Goal: Task Accomplishment & Management: Manage account settings

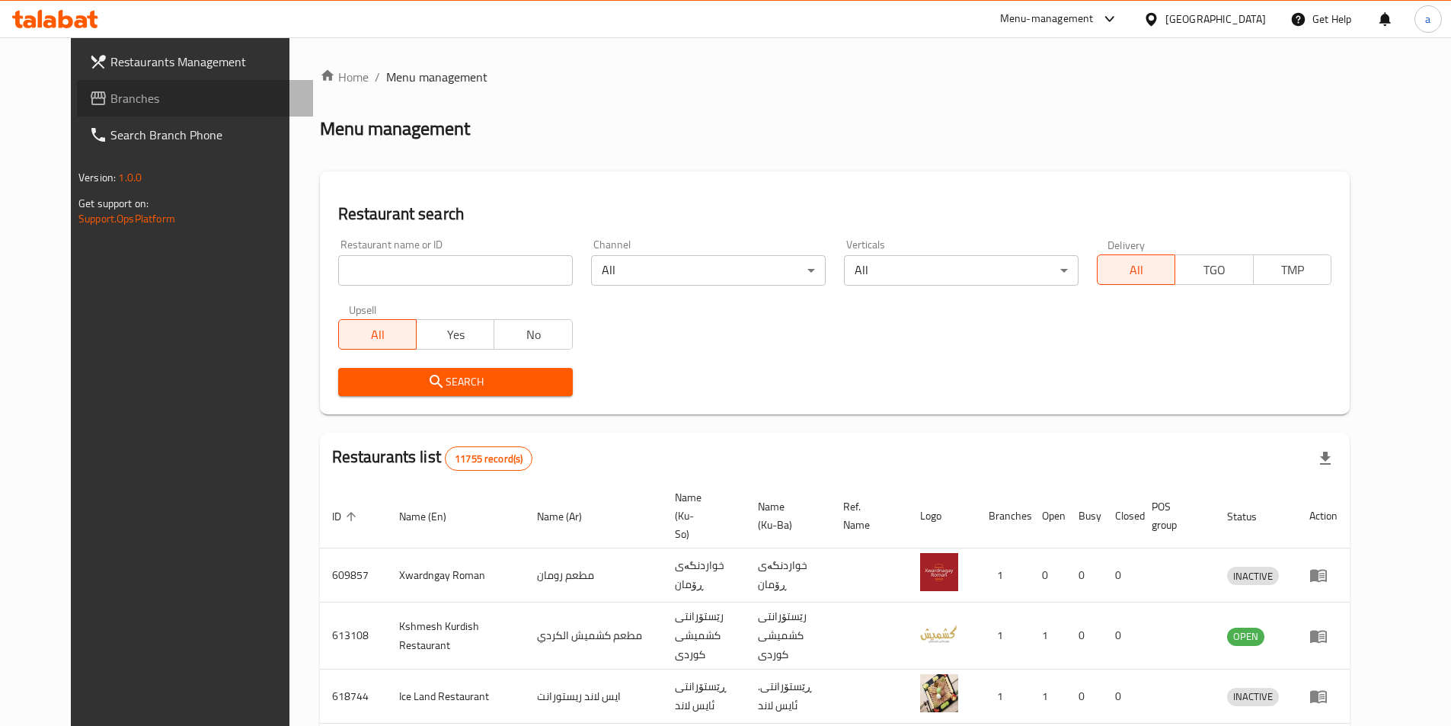
click at [110, 91] on span "Branches" at bounding box center [205, 98] width 190 height 18
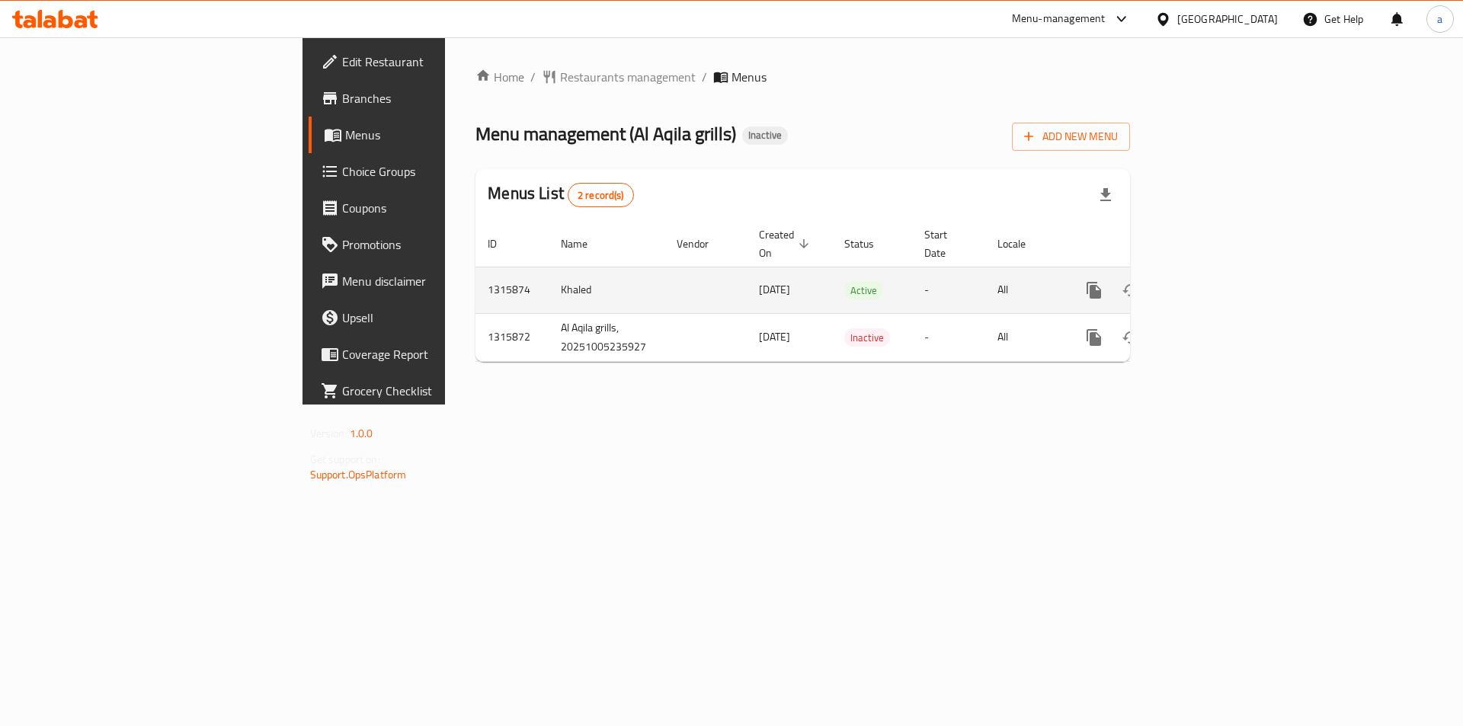
click at [1211, 283] on icon "enhanced table" at bounding box center [1204, 290] width 14 height 14
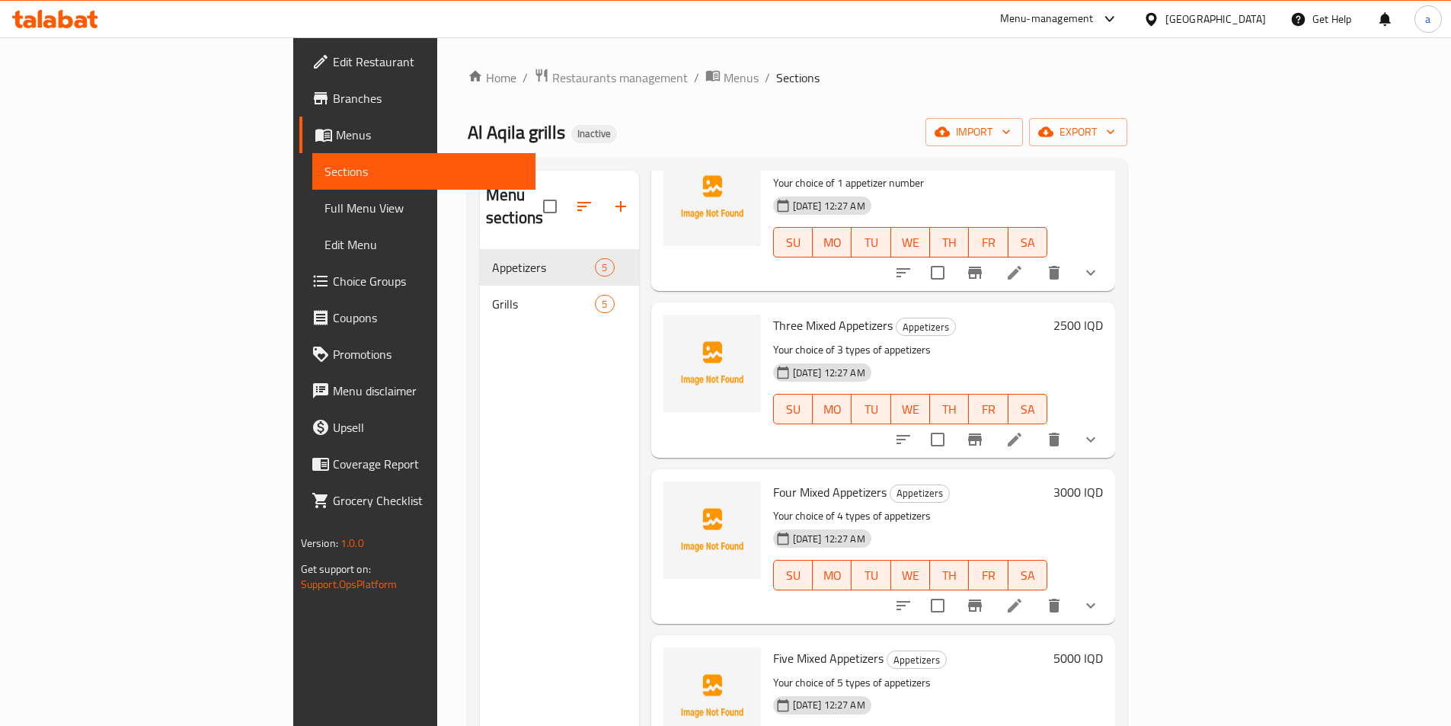
scroll to position [144, 0]
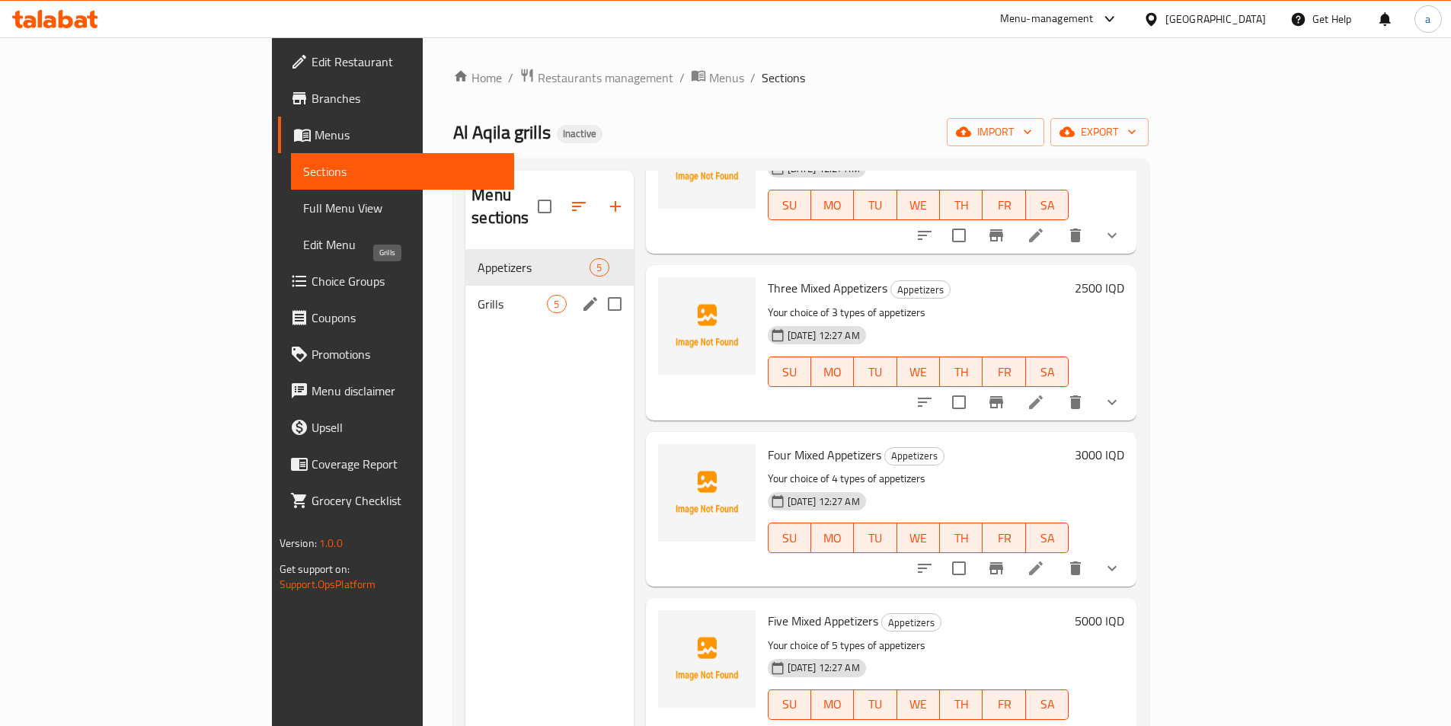
click at [478, 295] on span "Grills" at bounding box center [512, 304] width 69 height 18
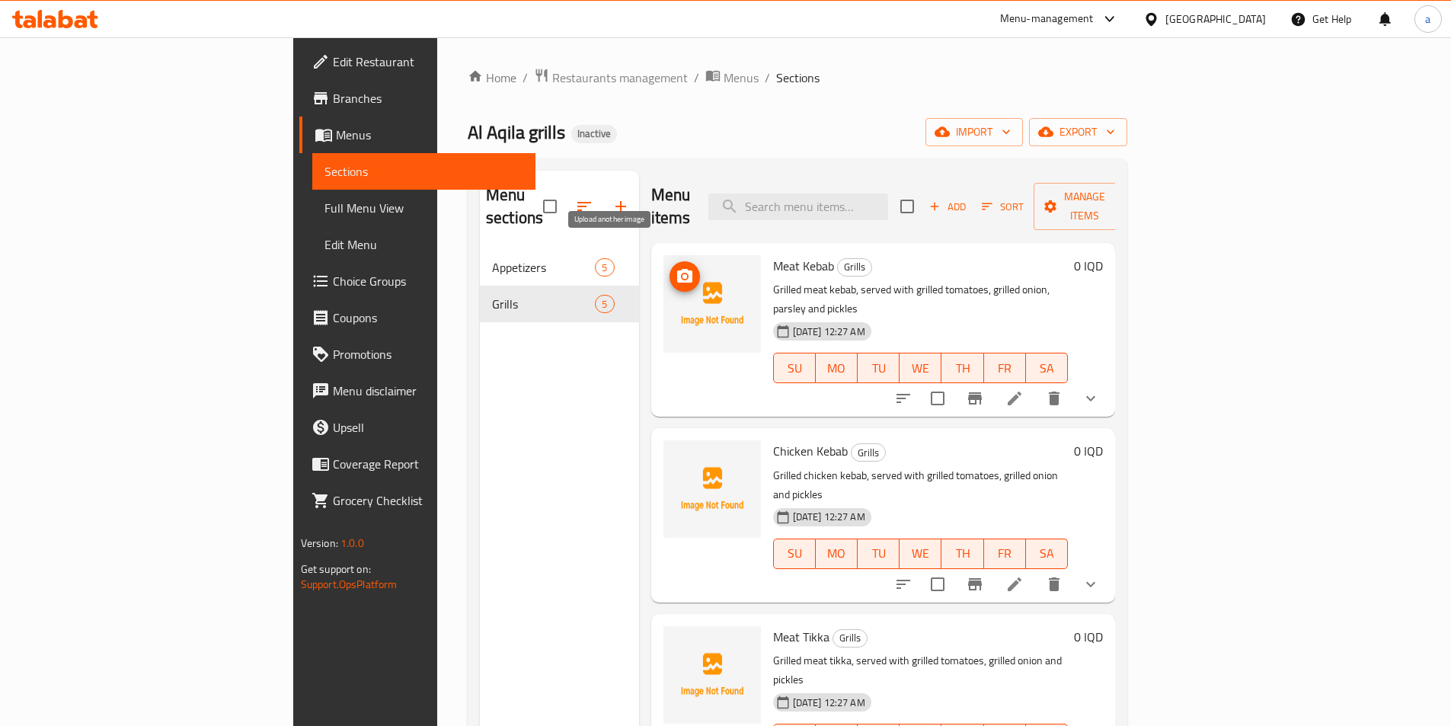
click at [676, 267] on icon "upload picture" at bounding box center [685, 276] width 18 height 18
click at [1100, 389] on icon "show more" at bounding box center [1091, 398] width 18 height 18
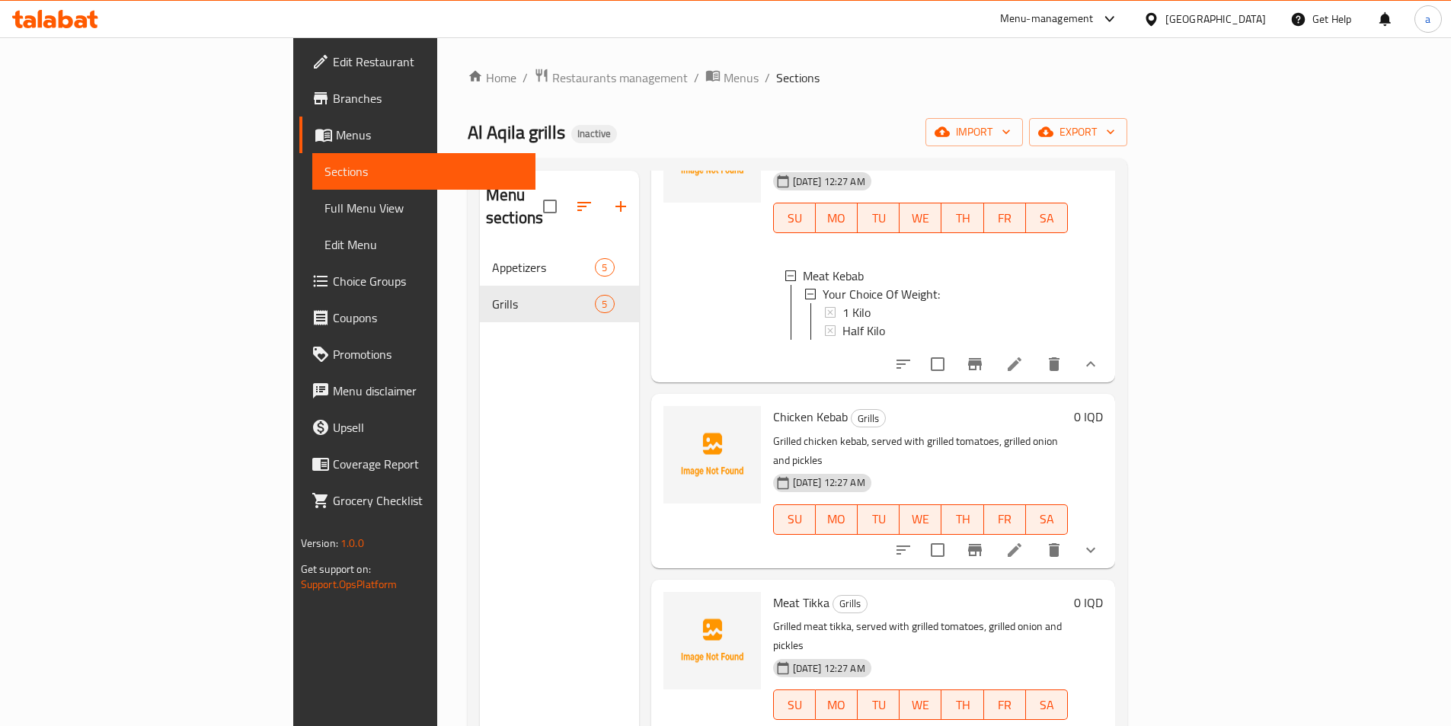
scroll to position [271, 0]
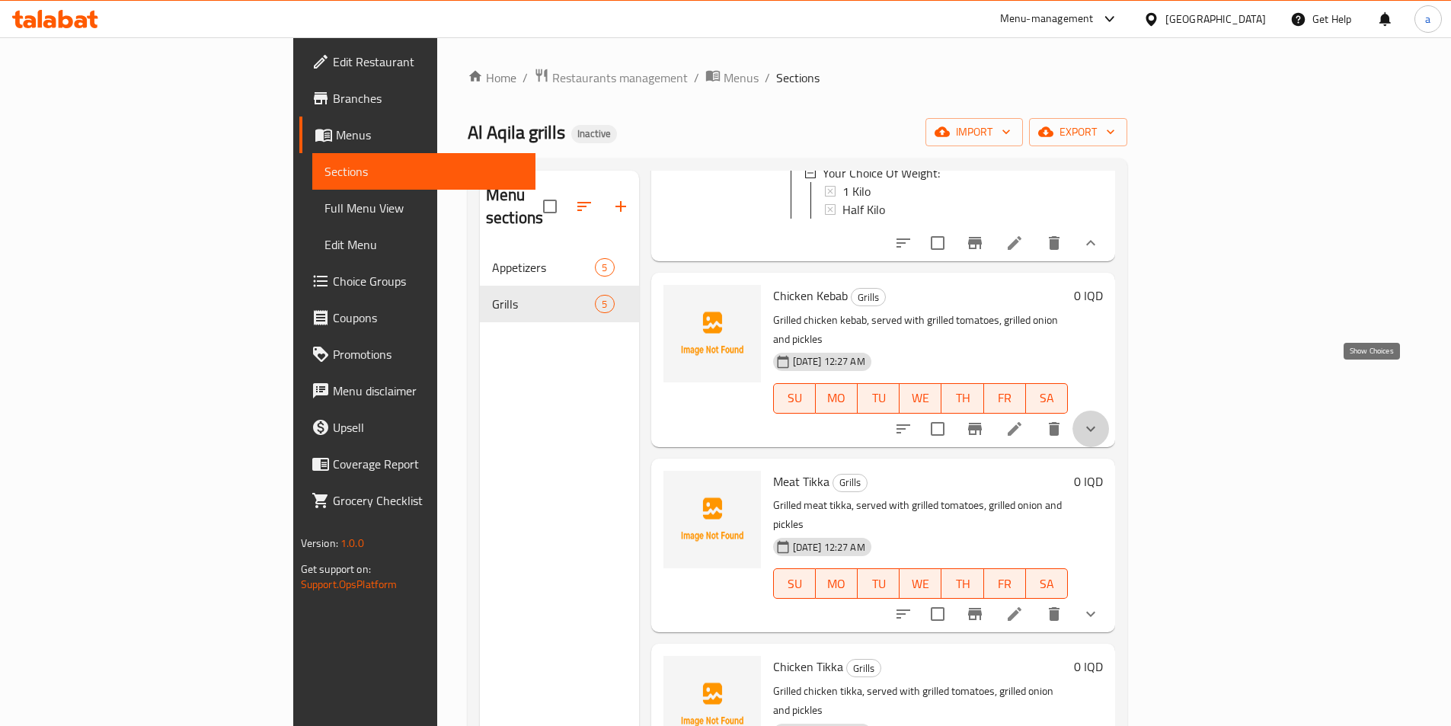
click at [1100, 420] on icon "show more" at bounding box center [1091, 429] width 18 height 18
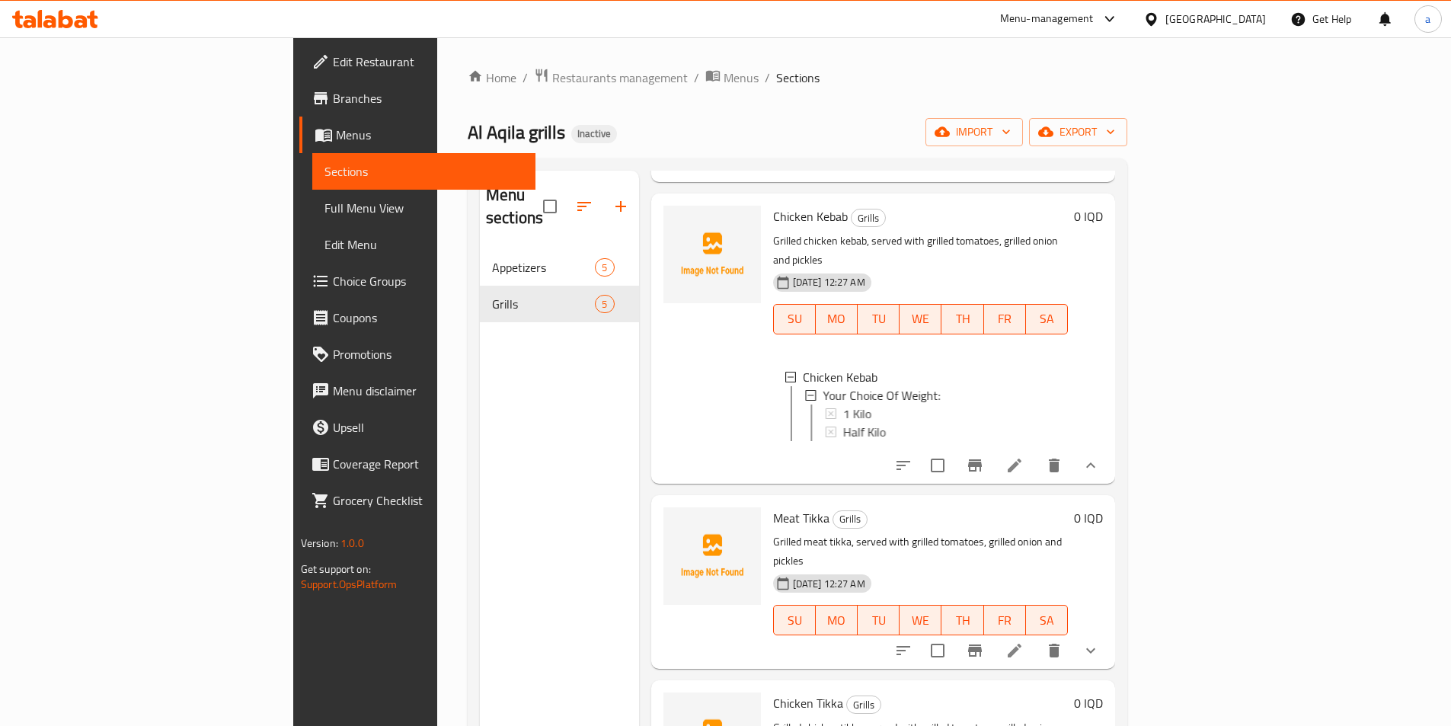
scroll to position [398, 0]
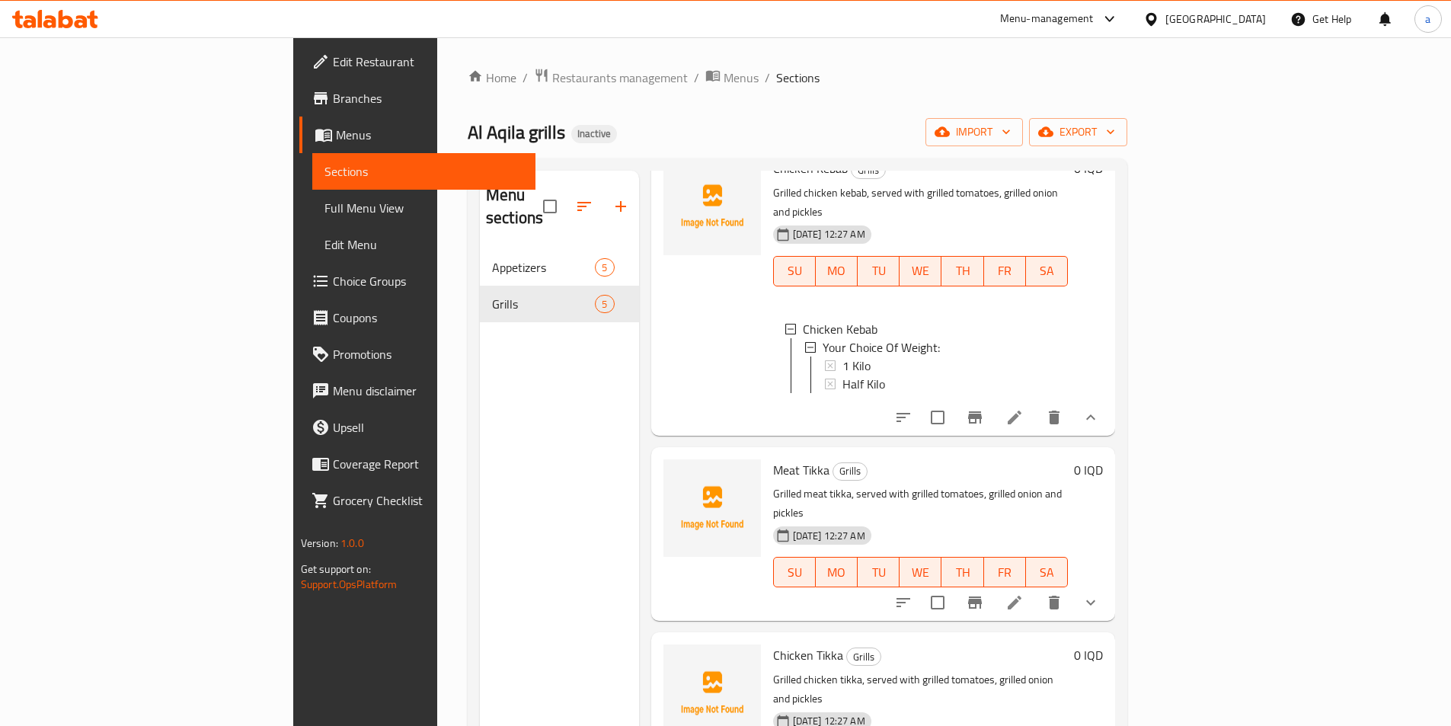
click at [1100, 594] on icon "show more" at bounding box center [1091, 603] width 18 height 18
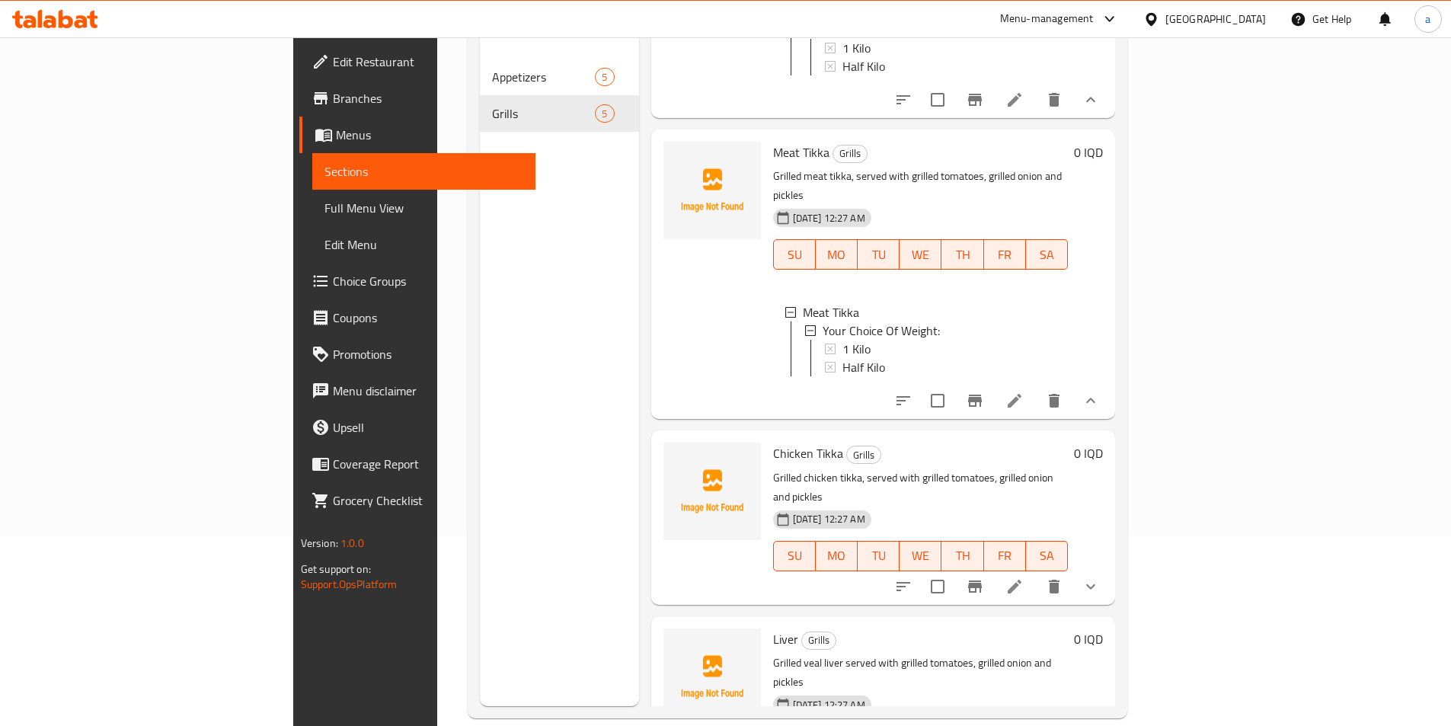
scroll to position [213, 0]
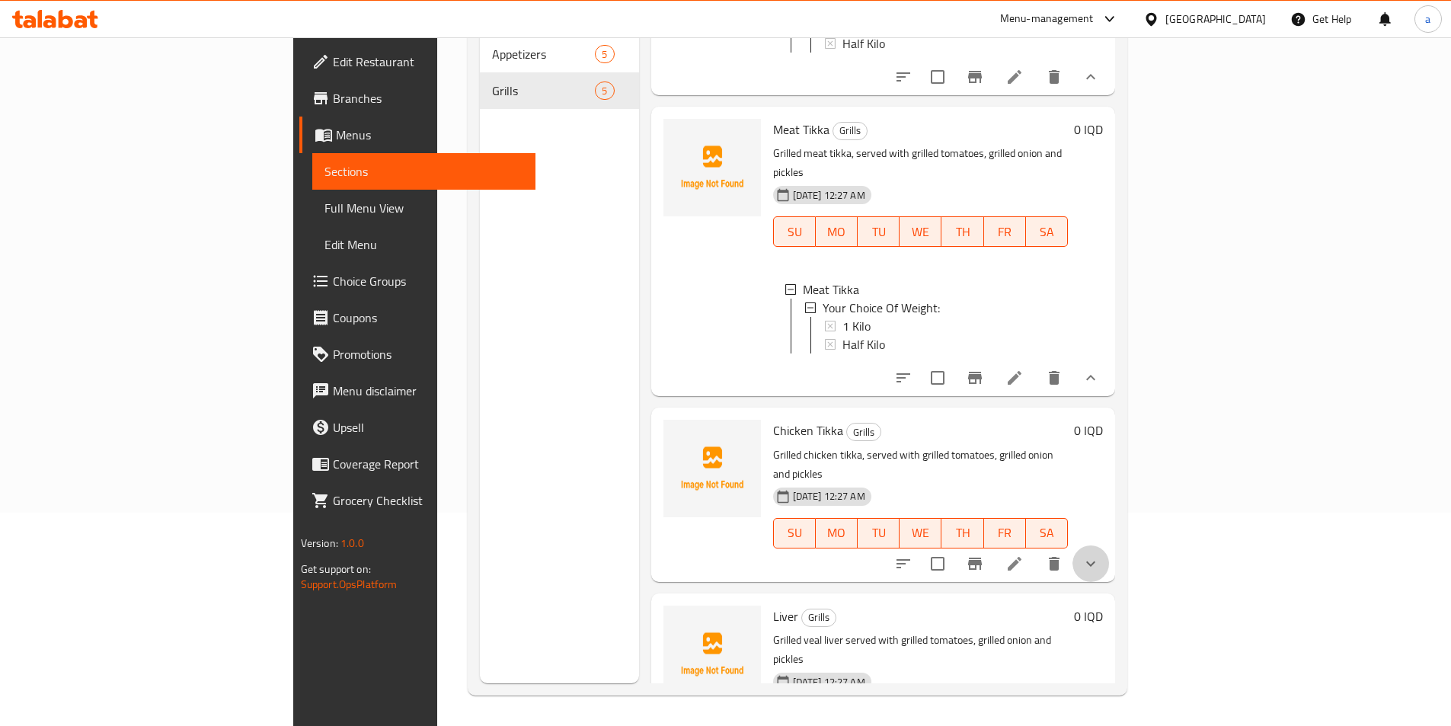
click at [1100, 555] on icon "show more" at bounding box center [1091, 564] width 18 height 18
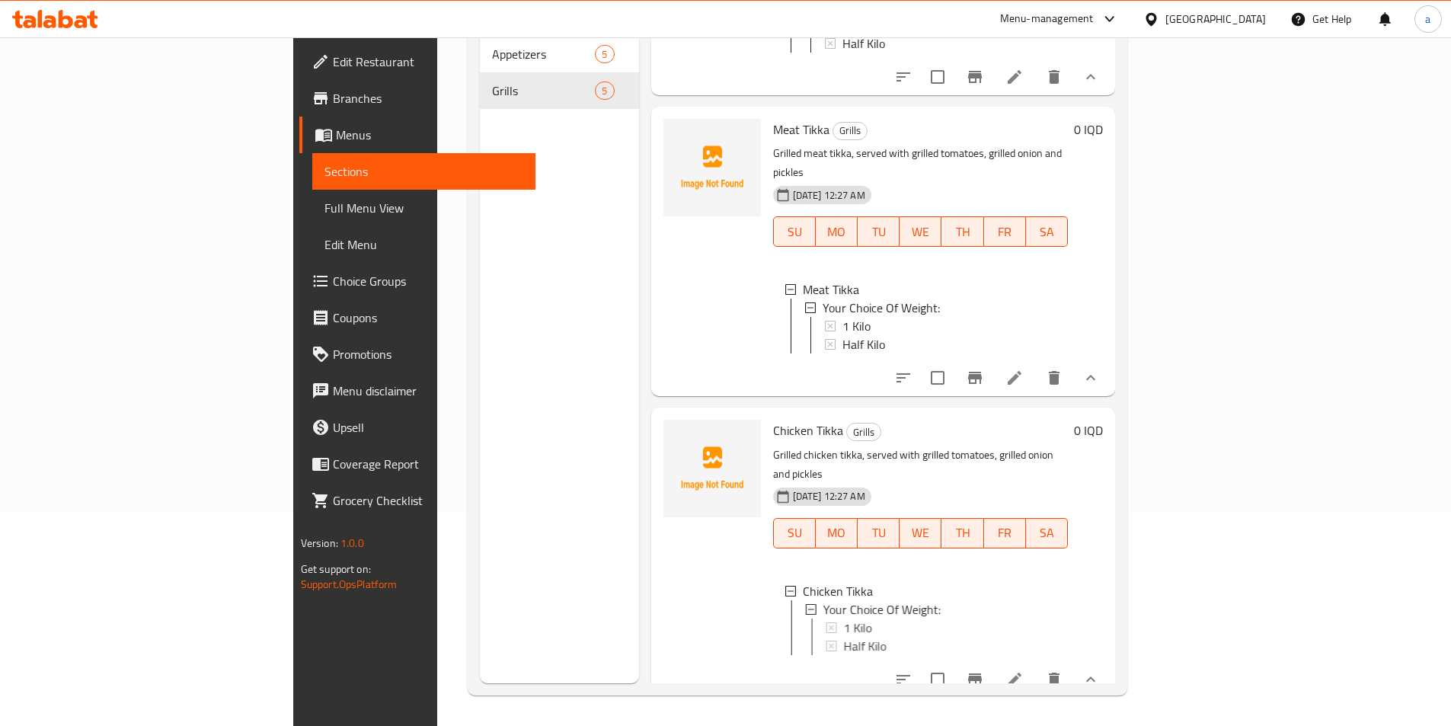
scroll to position [653, 0]
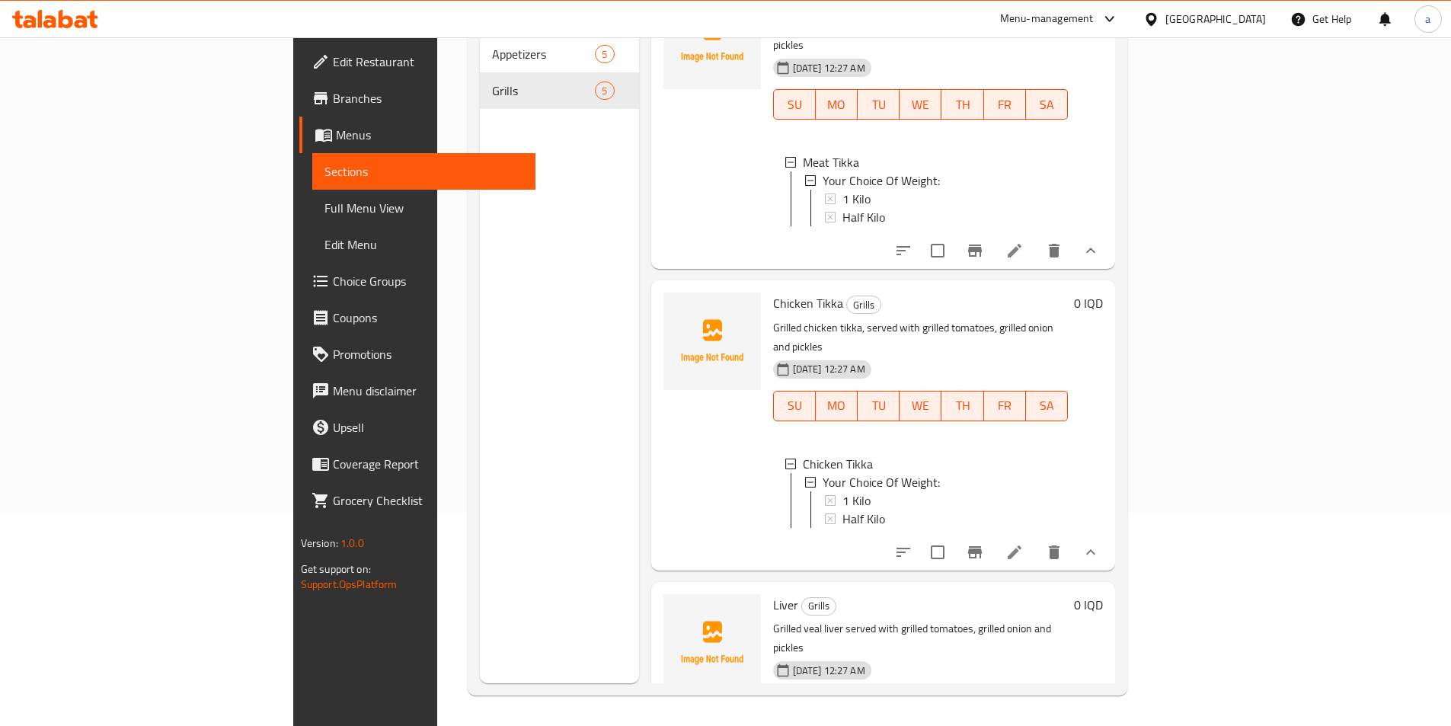
click at [1109, 719] on button "show more" at bounding box center [1091, 737] width 37 height 37
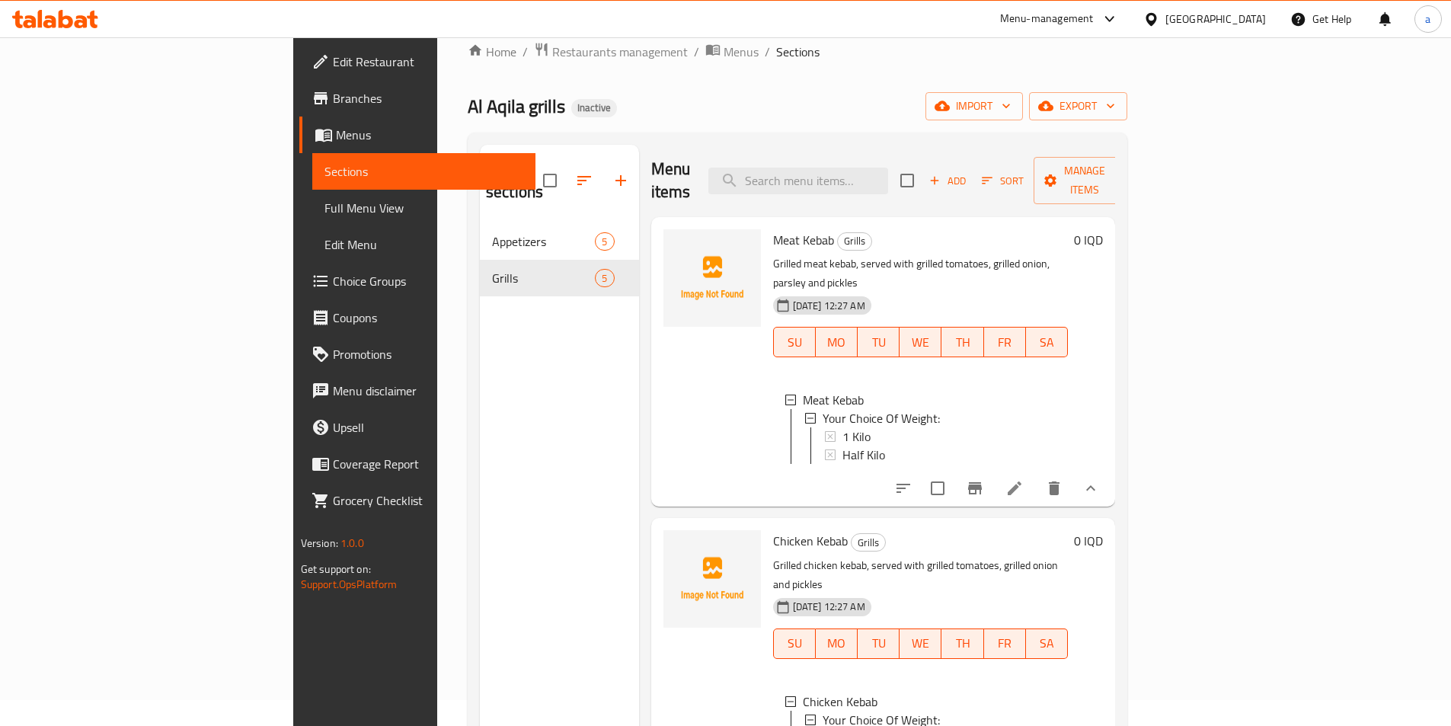
scroll to position [0, 0]
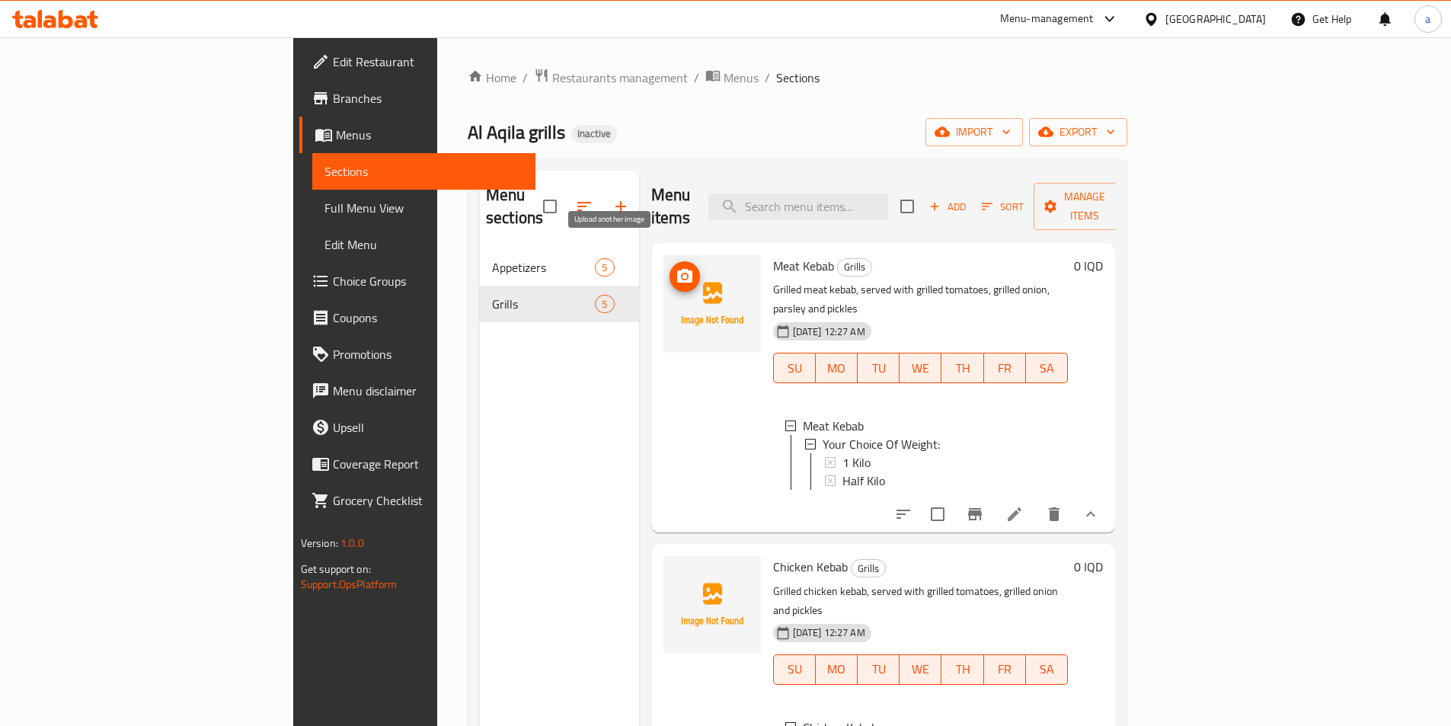
click at [670, 261] on button "upload picture" at bounding box center [685, 276] width 30 height 30
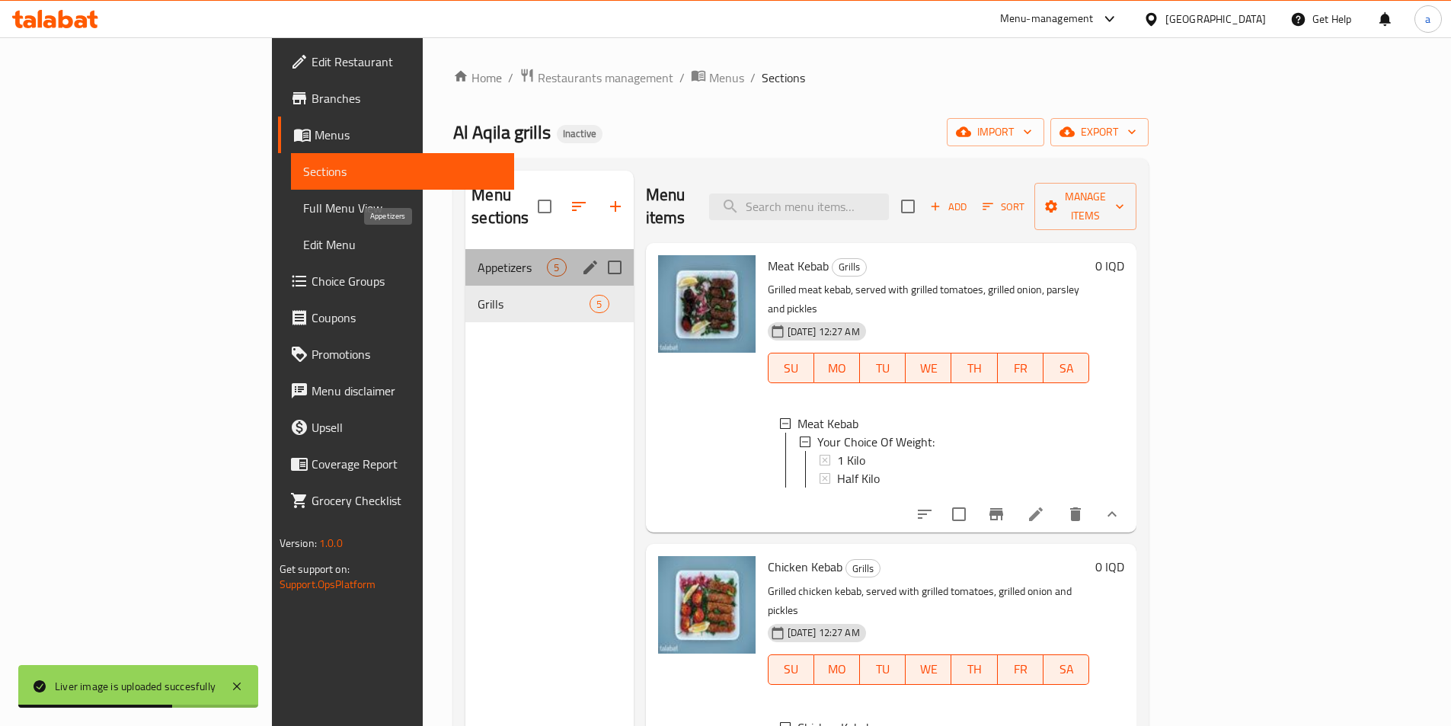
click at [478, 258] on span "Appetizers" at bounding box center [512, 267] width 69 height 18
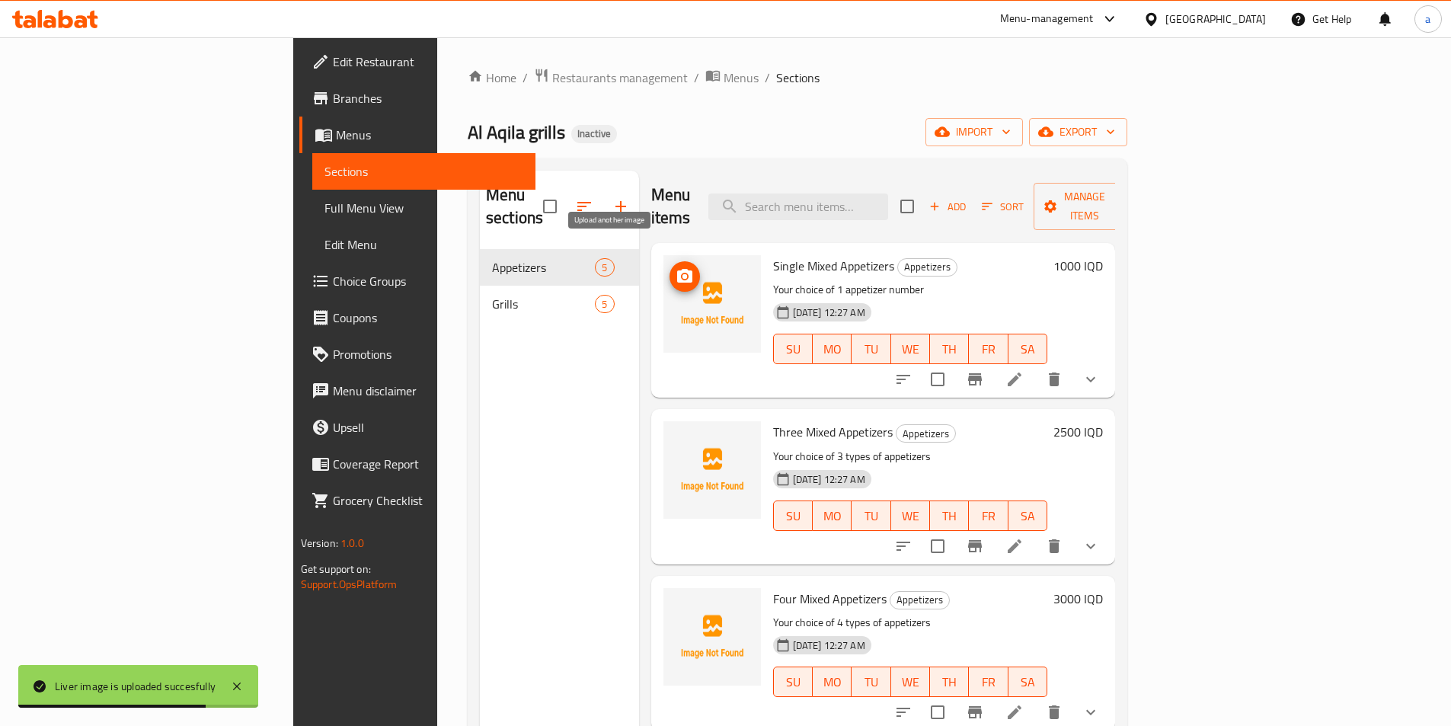
click at [677, 269] on icon "upload picture" at bounding box center [684, 276] width 15 height 14
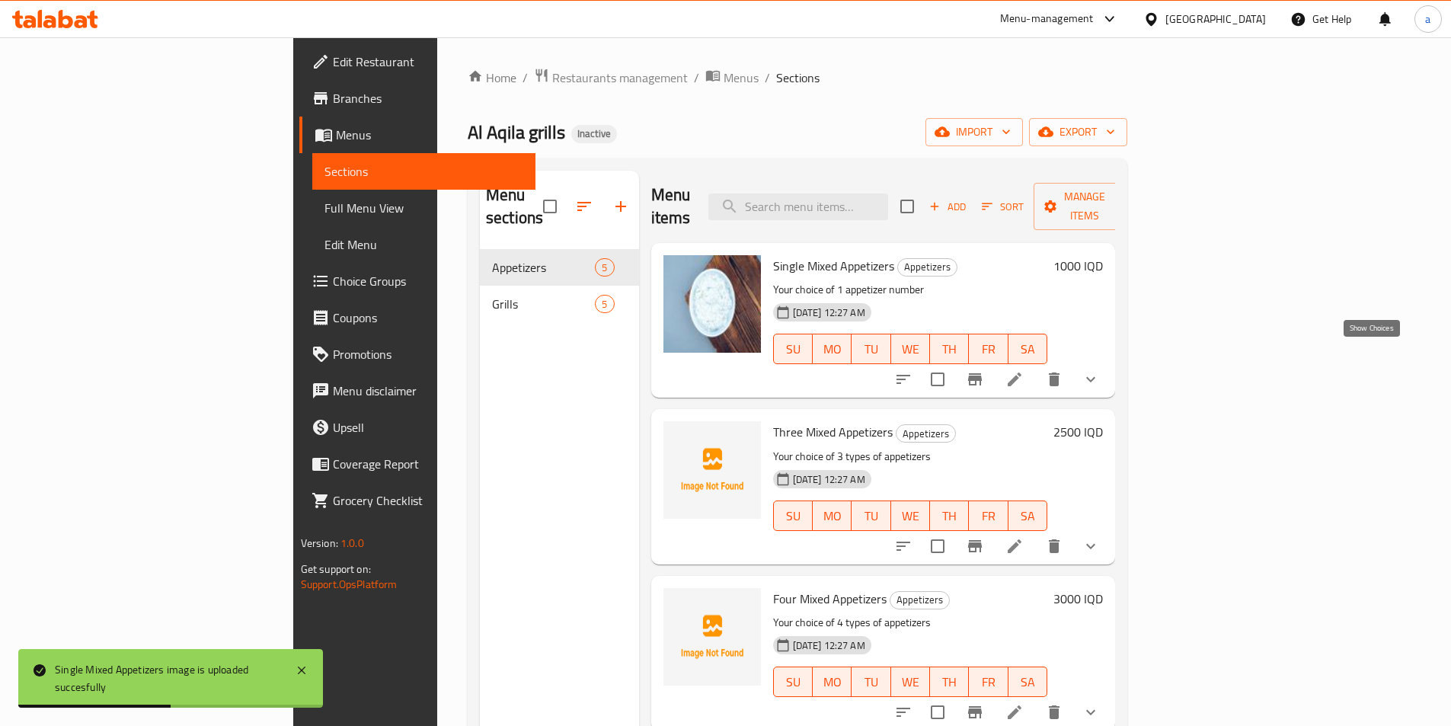
click at [1100, 370] on icon "show more" at bounding box center [1091, 379] width 18 height 18
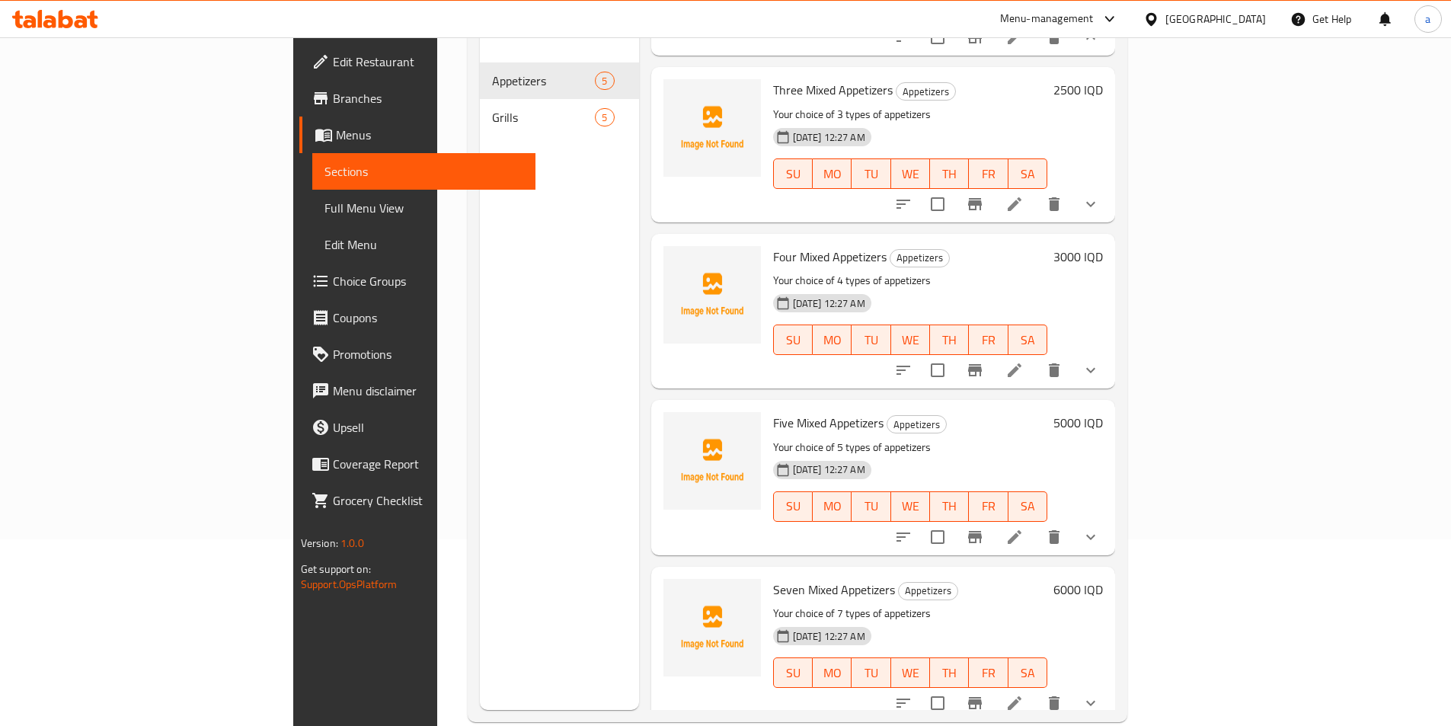
scroll to position [213, 0]
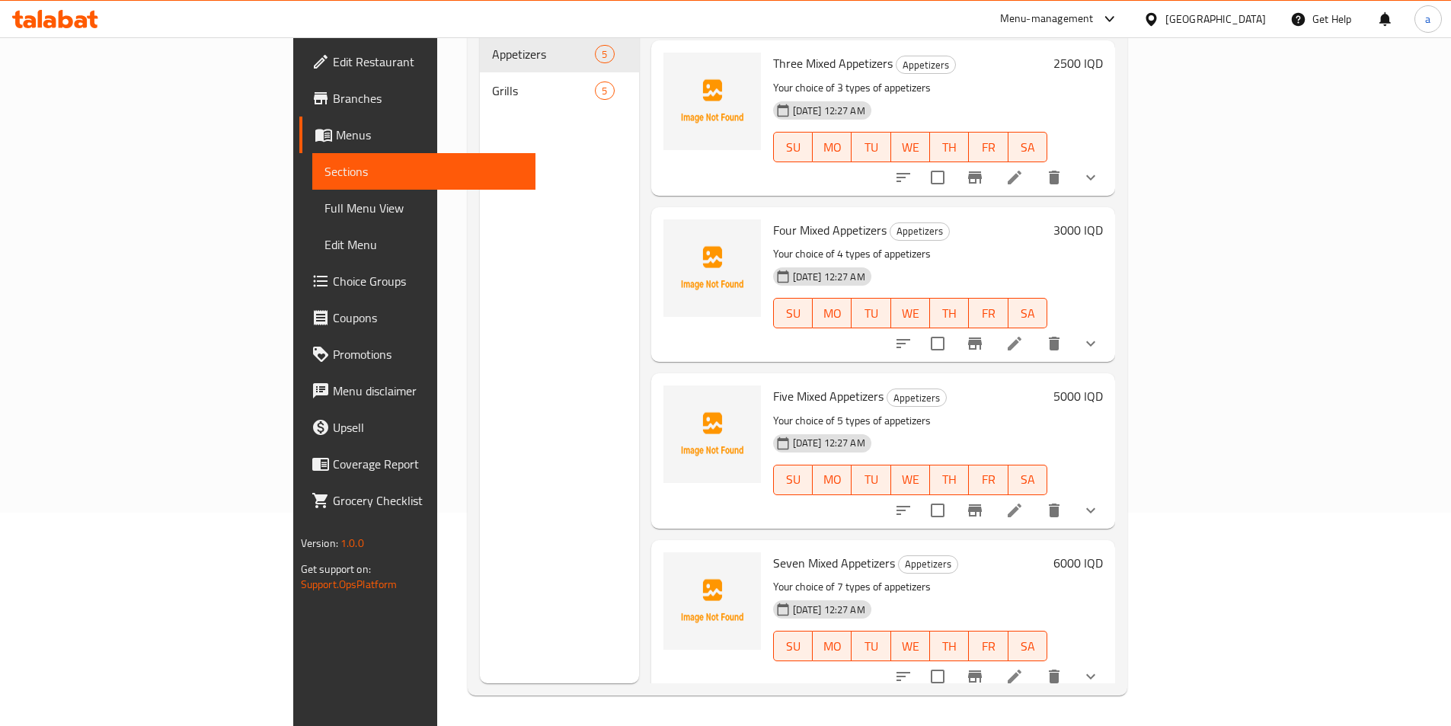
click at [1100, 667] on icon "show more" at bounding box center [1091, 676] width 18 height 18
click at [1100, 501] on icon "show more" at bounding box center [1091, 510] width 18 height 18
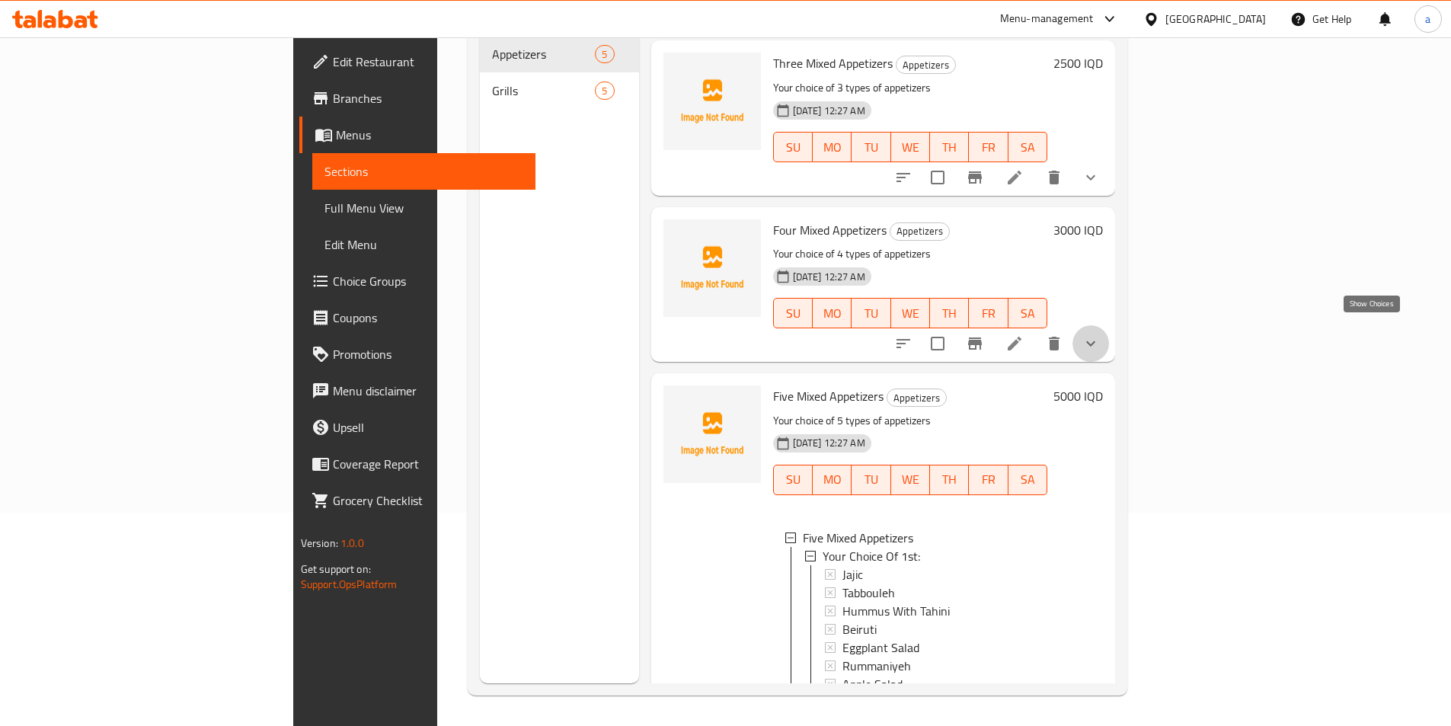
click at [1100, 334] on icon "show more" at bounding box center [1091, 343] width 18 height 18
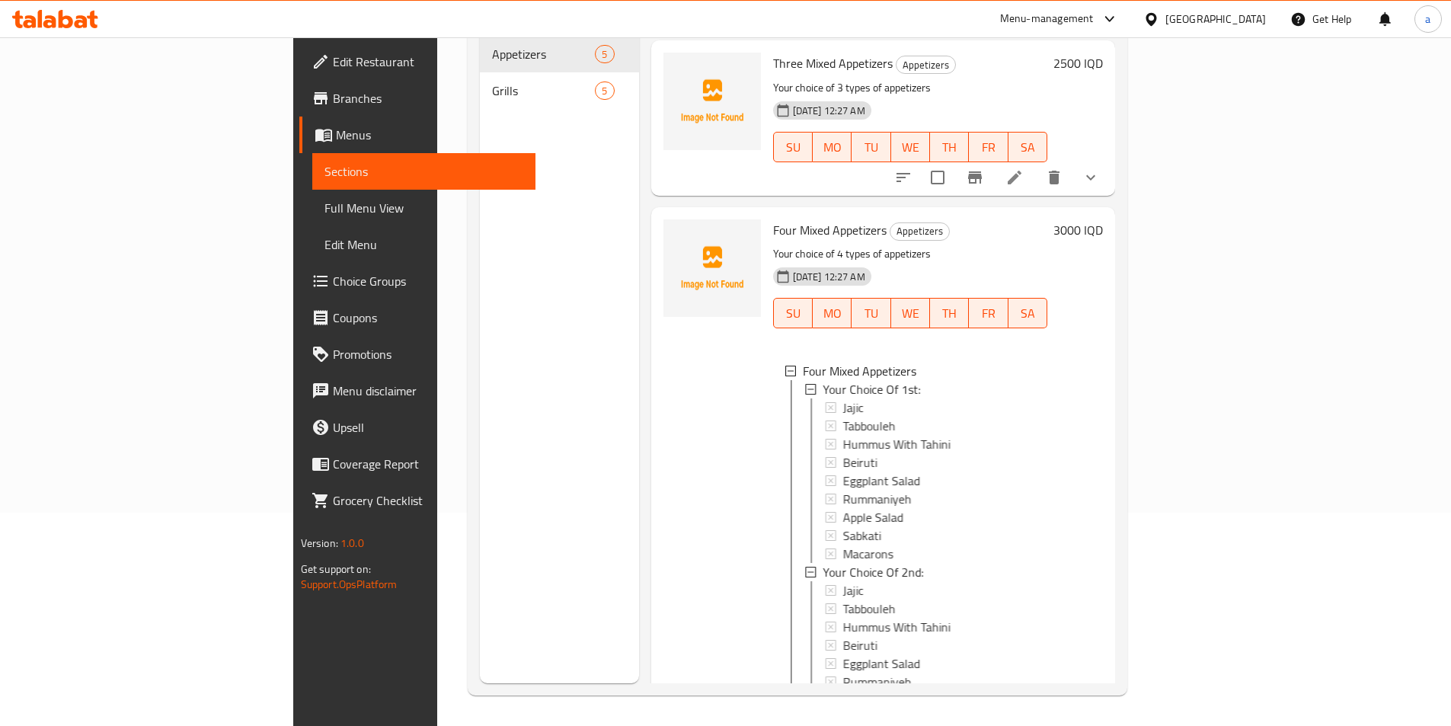
scroll to position [171, 0]
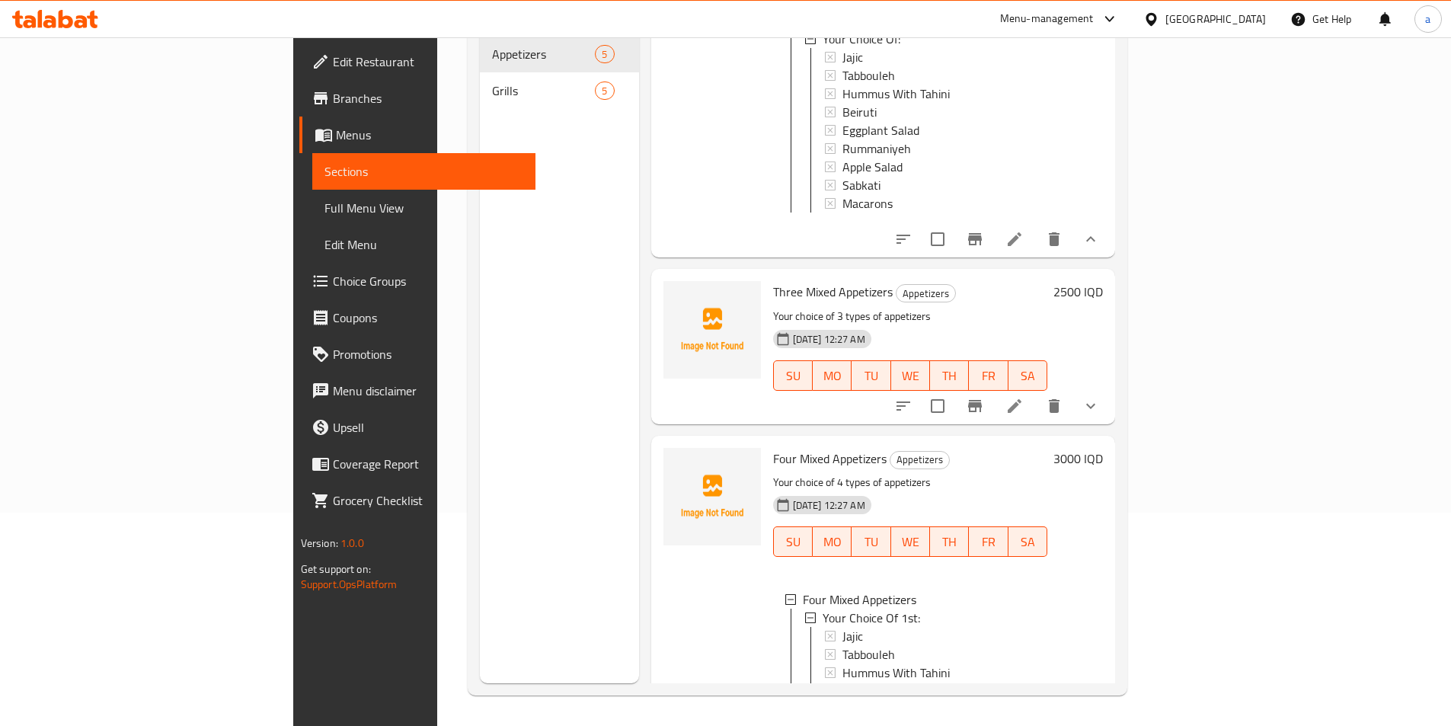
click at [1109, 404] on button "show more" at bounding box center [1091, 406] width 37 height 37
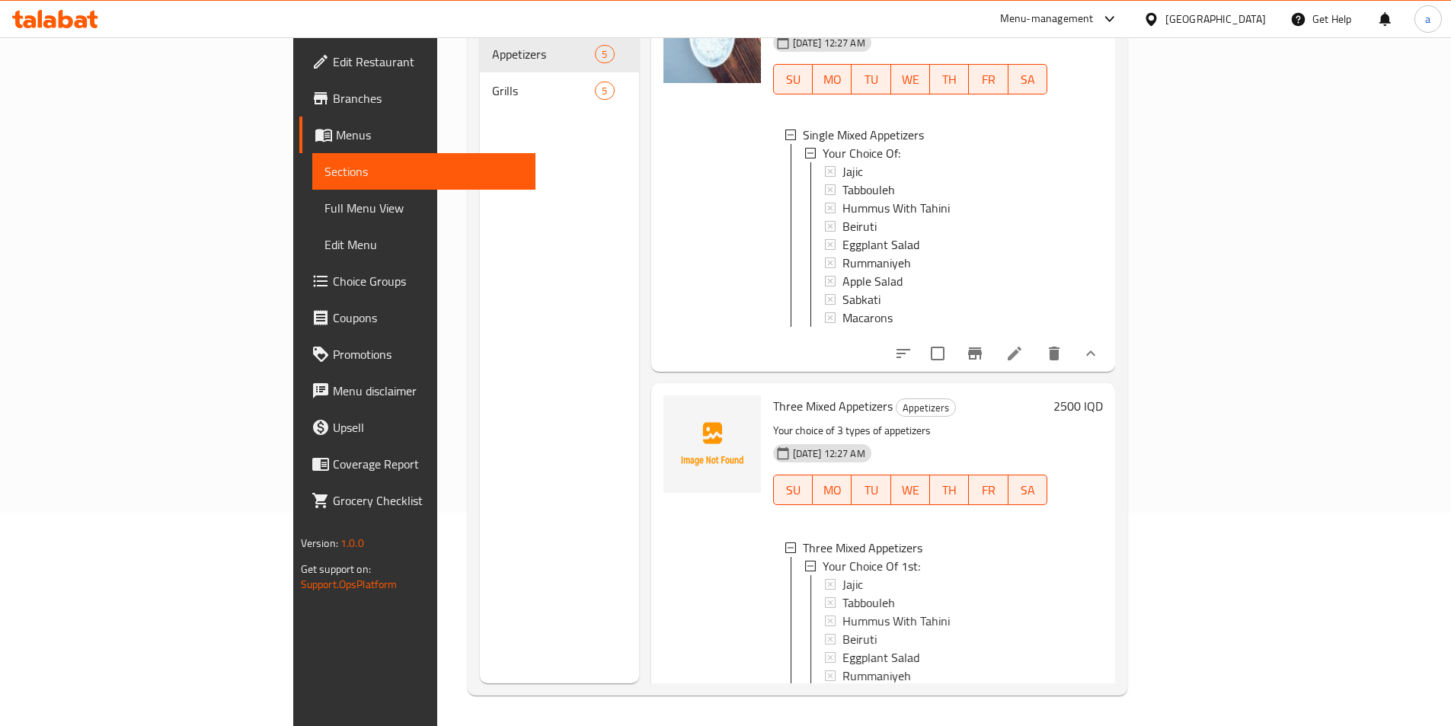
scroll to position [0, 0]
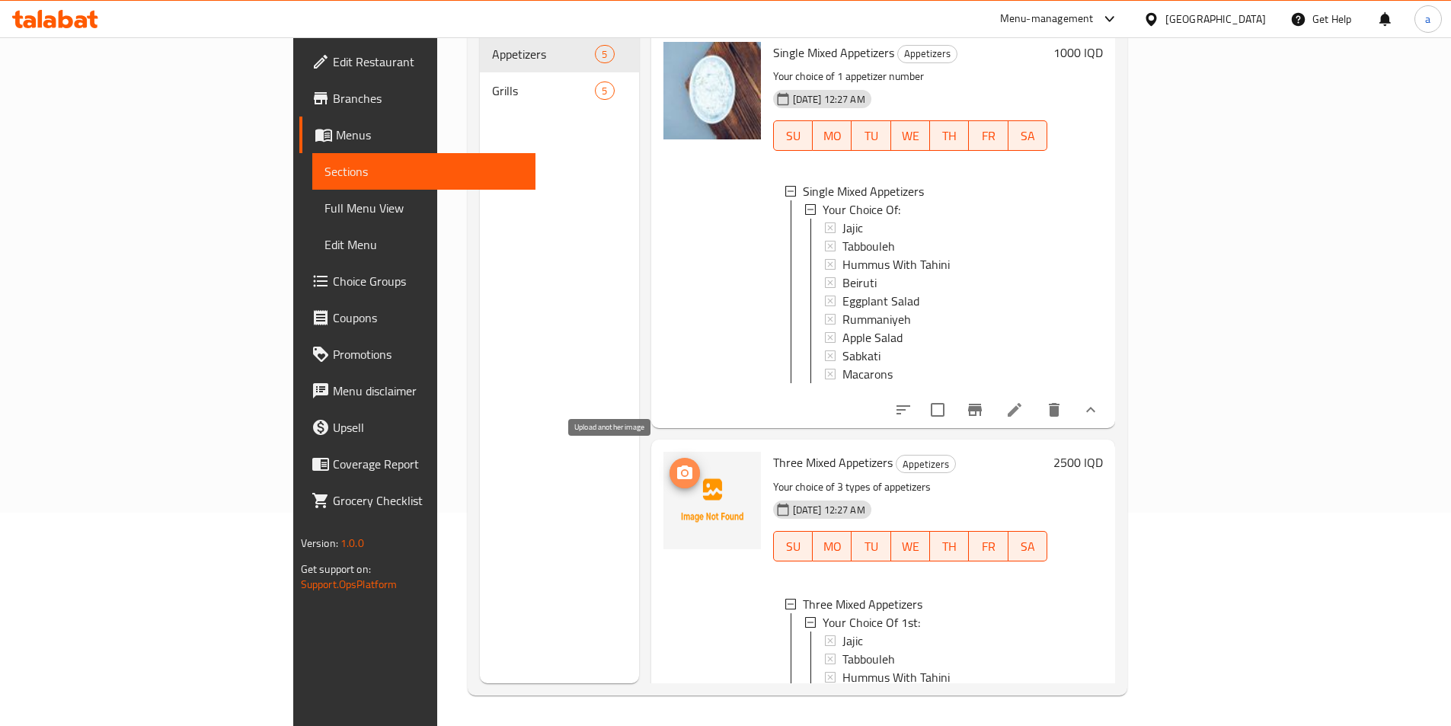
click at [677, 467] on icon "upload picture" at bounding box center [684, 473] width 15 height 14
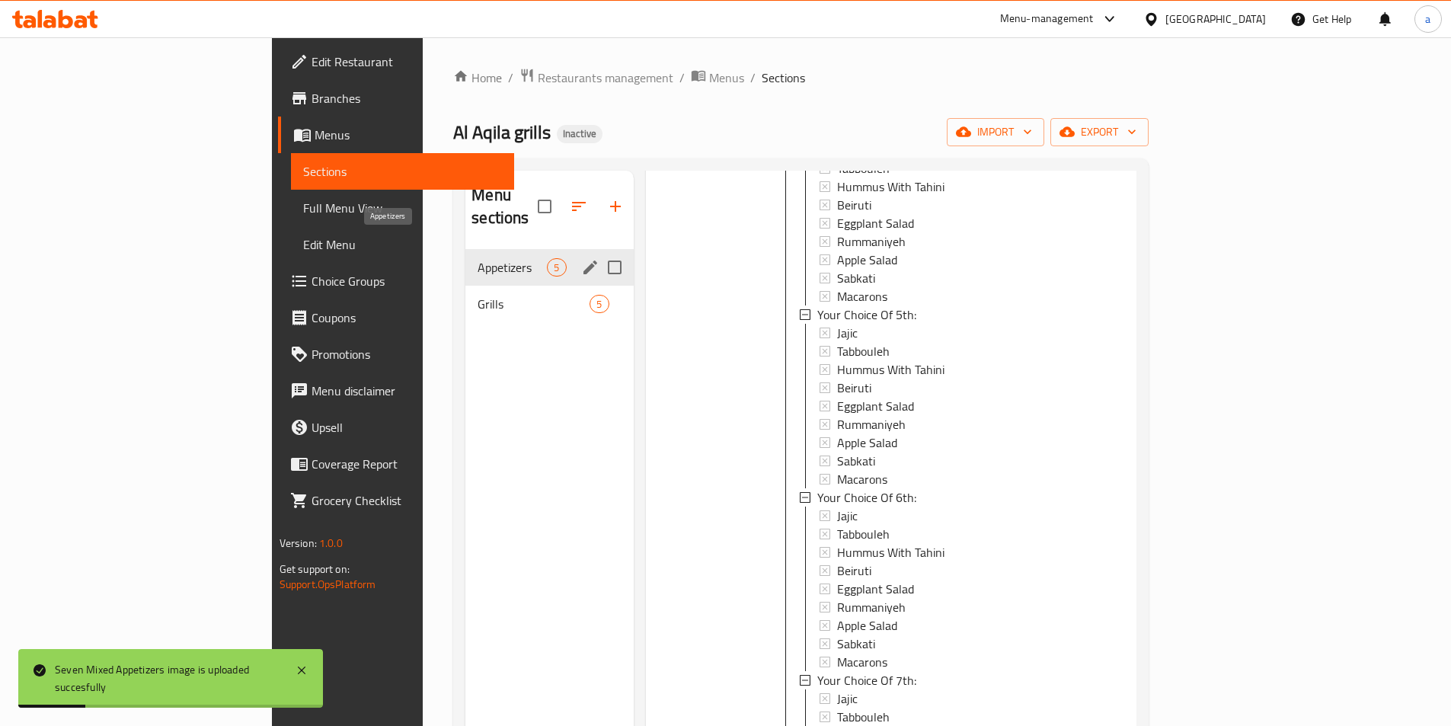
click at [478, 258] on span "Appetizers" at bounding box center [512, 267] width 69 height 18
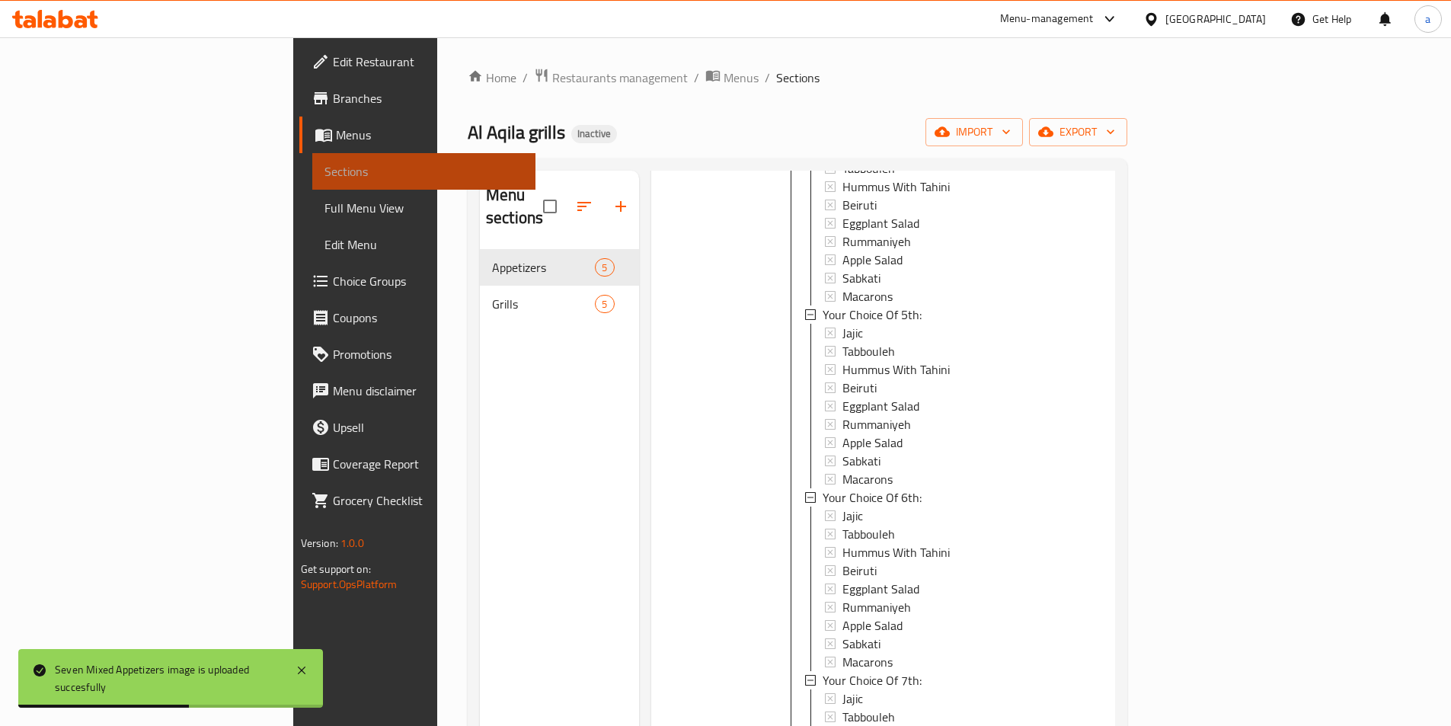
click at [325, 172] on span "Sections" at bounding box center [424, 171] width 199 height 18
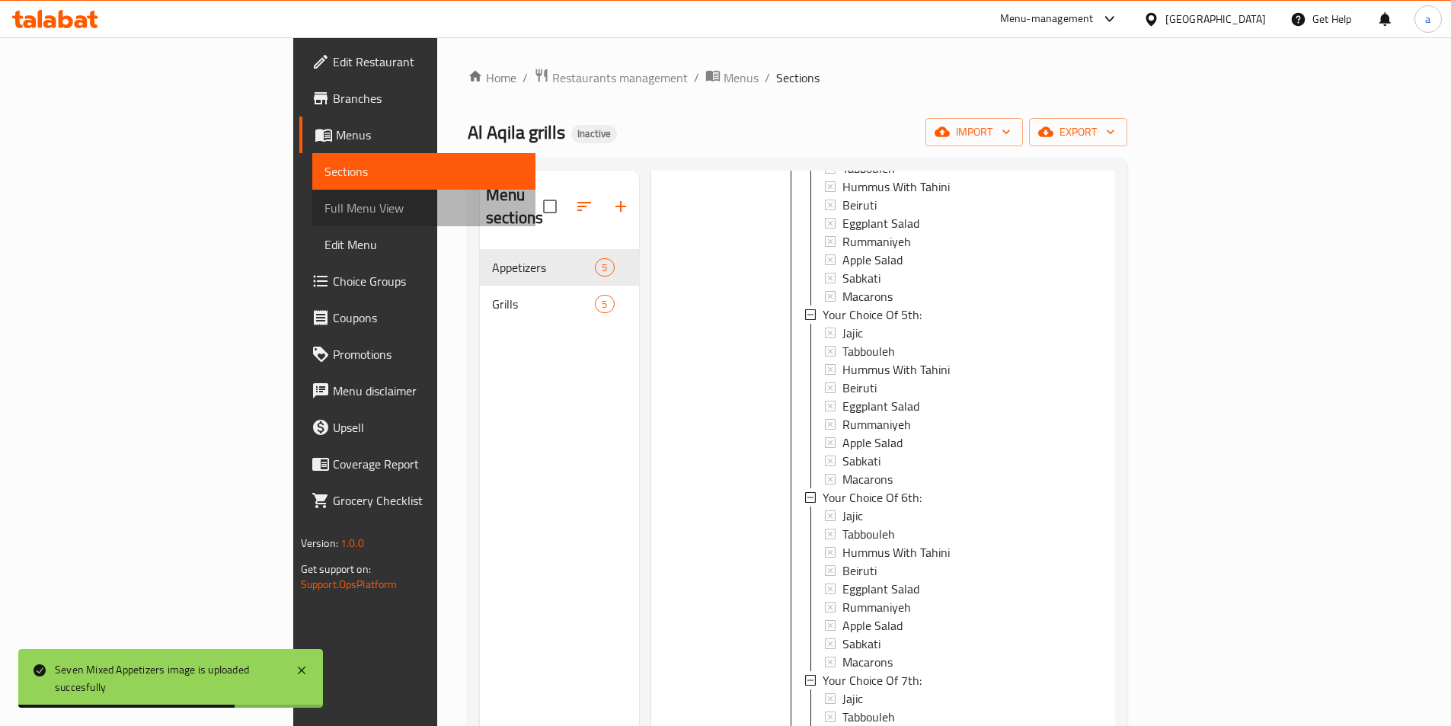
click at [312, 192] on link "Full Menu View" at bounding box center [423, 208] width 223 height 37
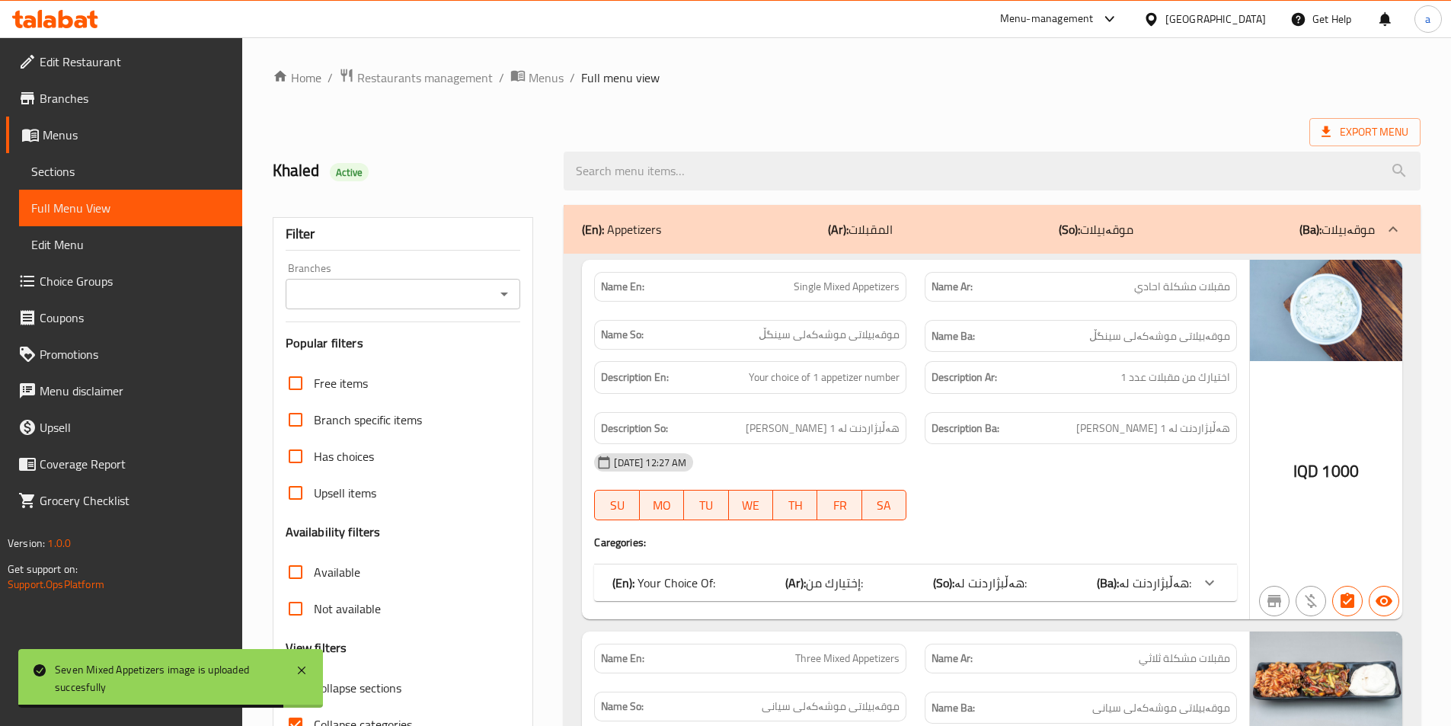
click at [499, 292] on icon "Open" at bounding box center [504, 294] width 18 height 18
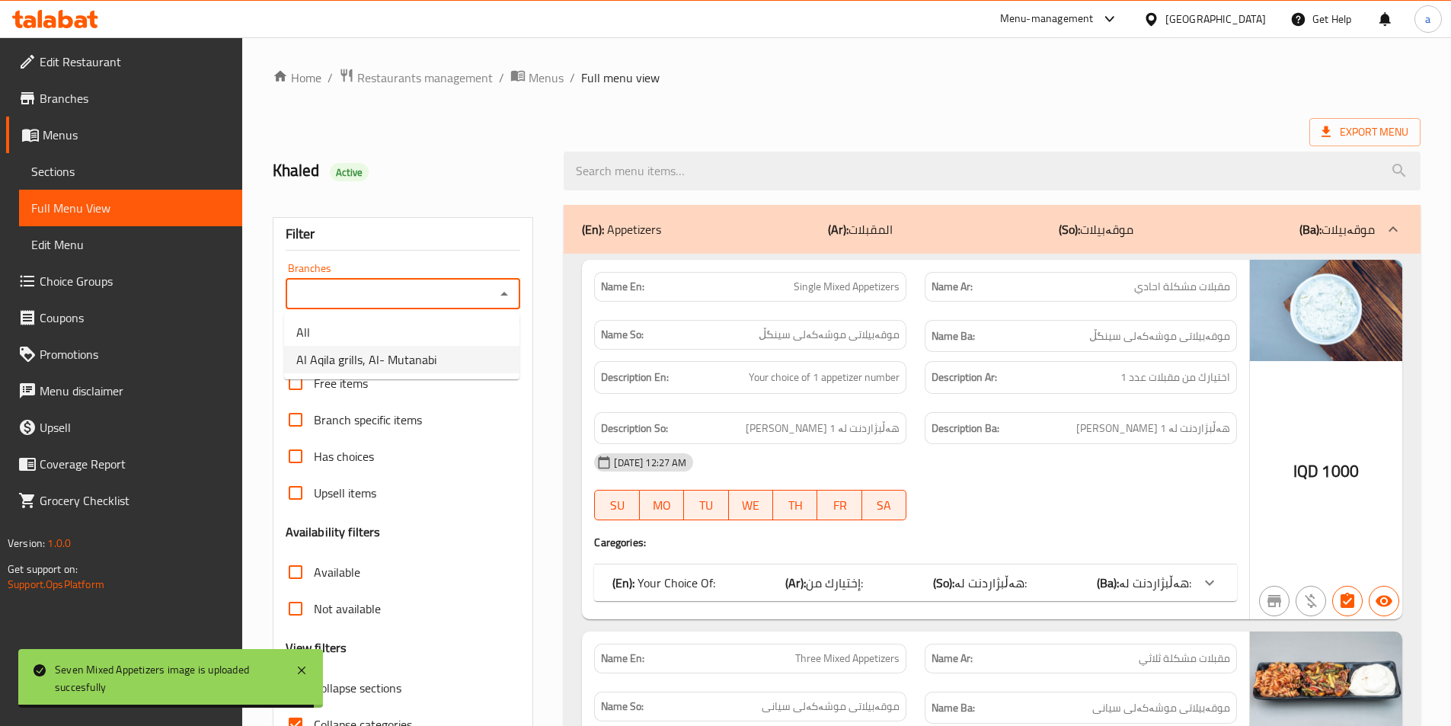
click at [480, 354] on li "Al Aqila grills, Al- Mutanabi" at bounding box center [401, 359] width 235 height 27
type input "Al Aqila grills, Al- Mutanabi"
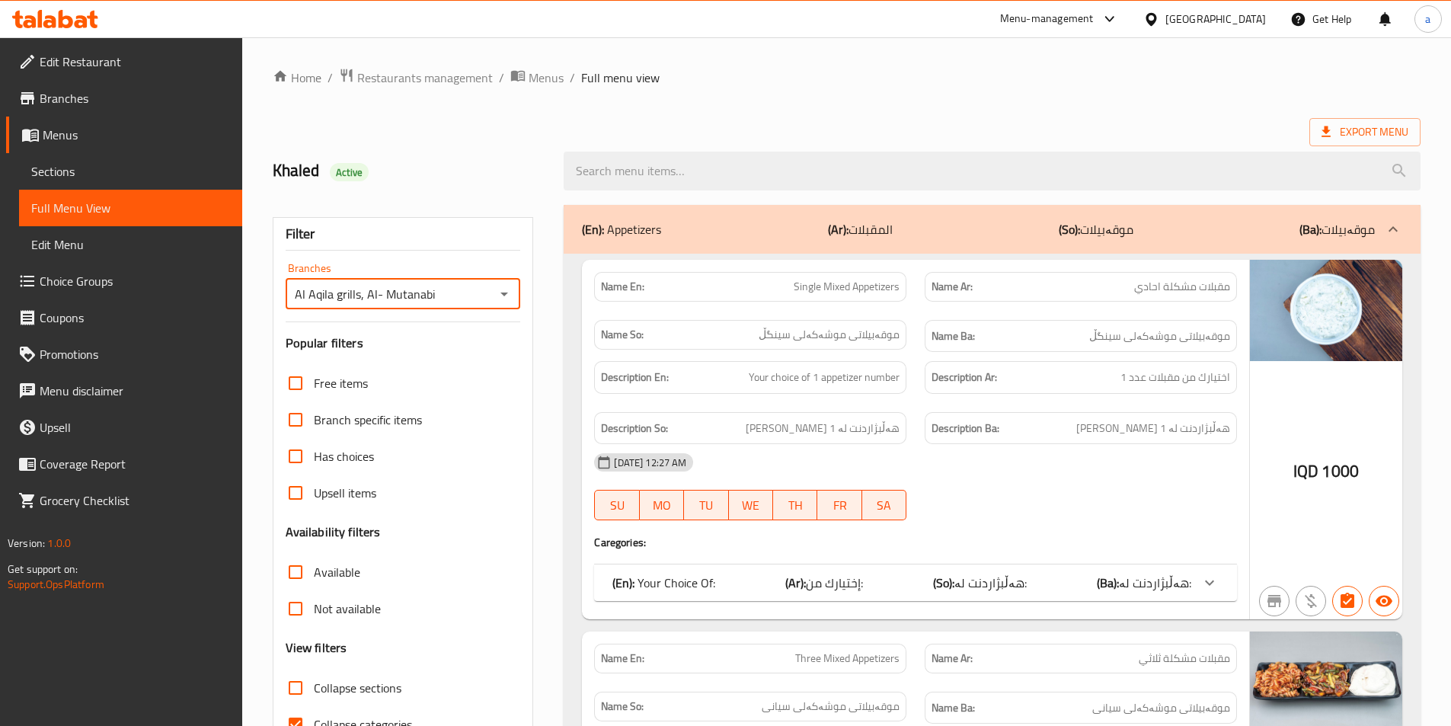
click at [1112, 82] on ol "Home / Restaurants management / Menus / Full menu view" at bounding box center [847, 78] width 1148 height 20
click at [508, 292] on icon "Open" at bounding box center [504, 294] width 18 height 18
click at [491, 361] on li "Al Aqila grills, Al- Mutanabi" at bounding box center [401, 359] width 235 height 27
type input "Al Aqila grills, Al- Mutanabi"
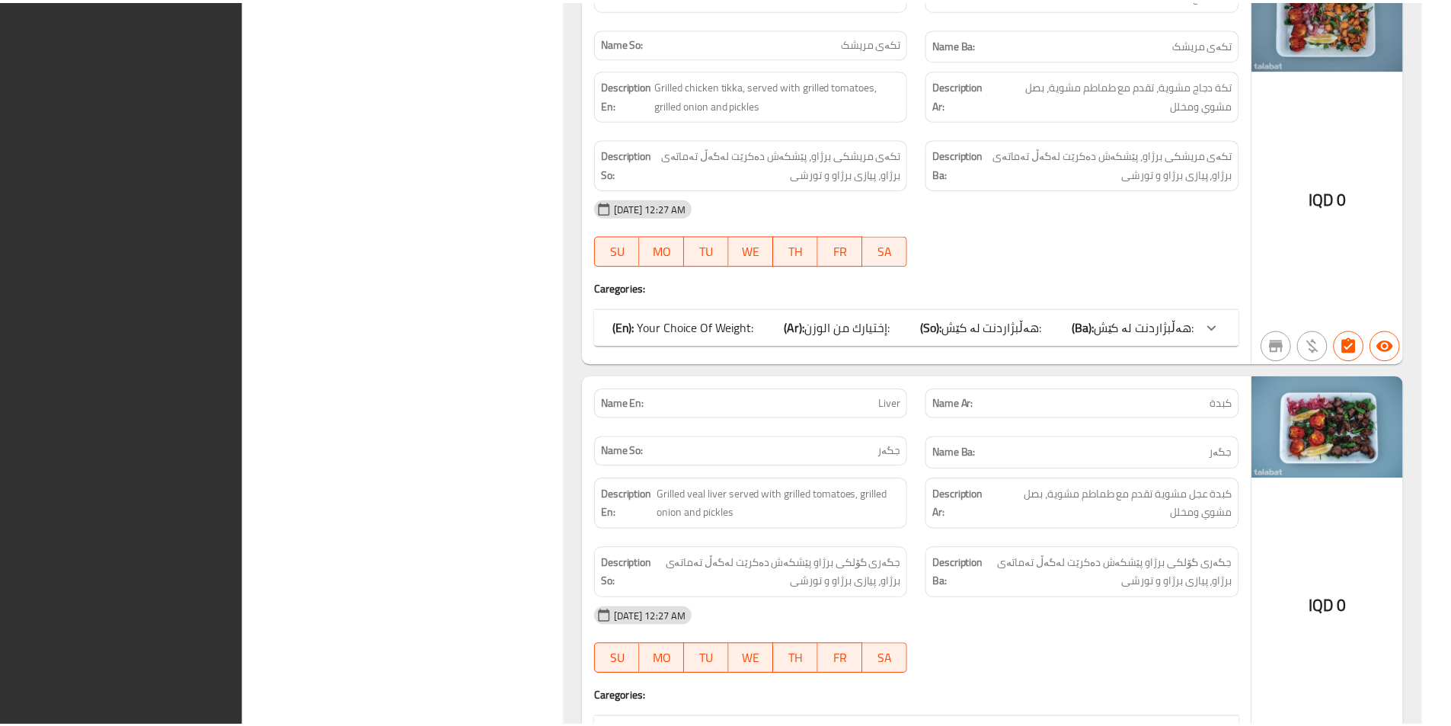
scroll to position [4119, 0]
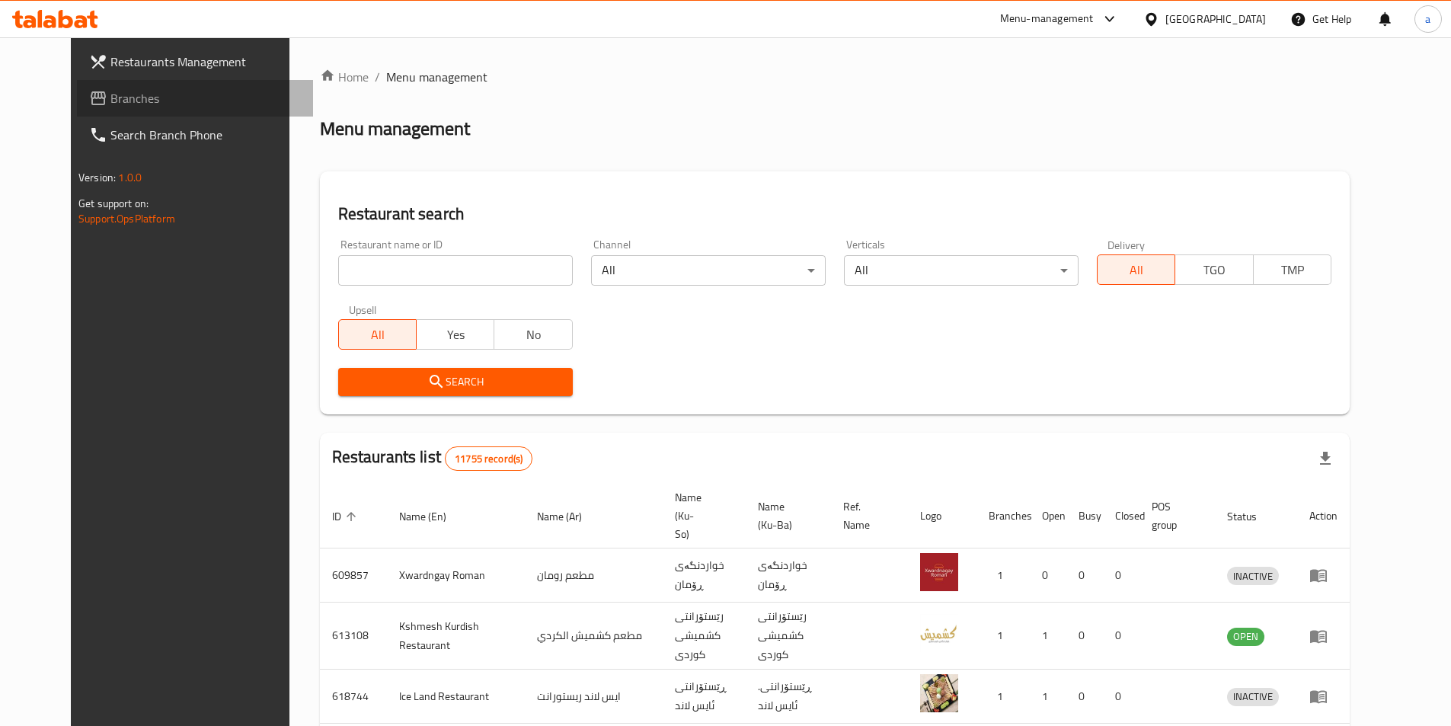
click at [124, 102] on span "Branches" at bounding box center [205, 98] width 190 height 18
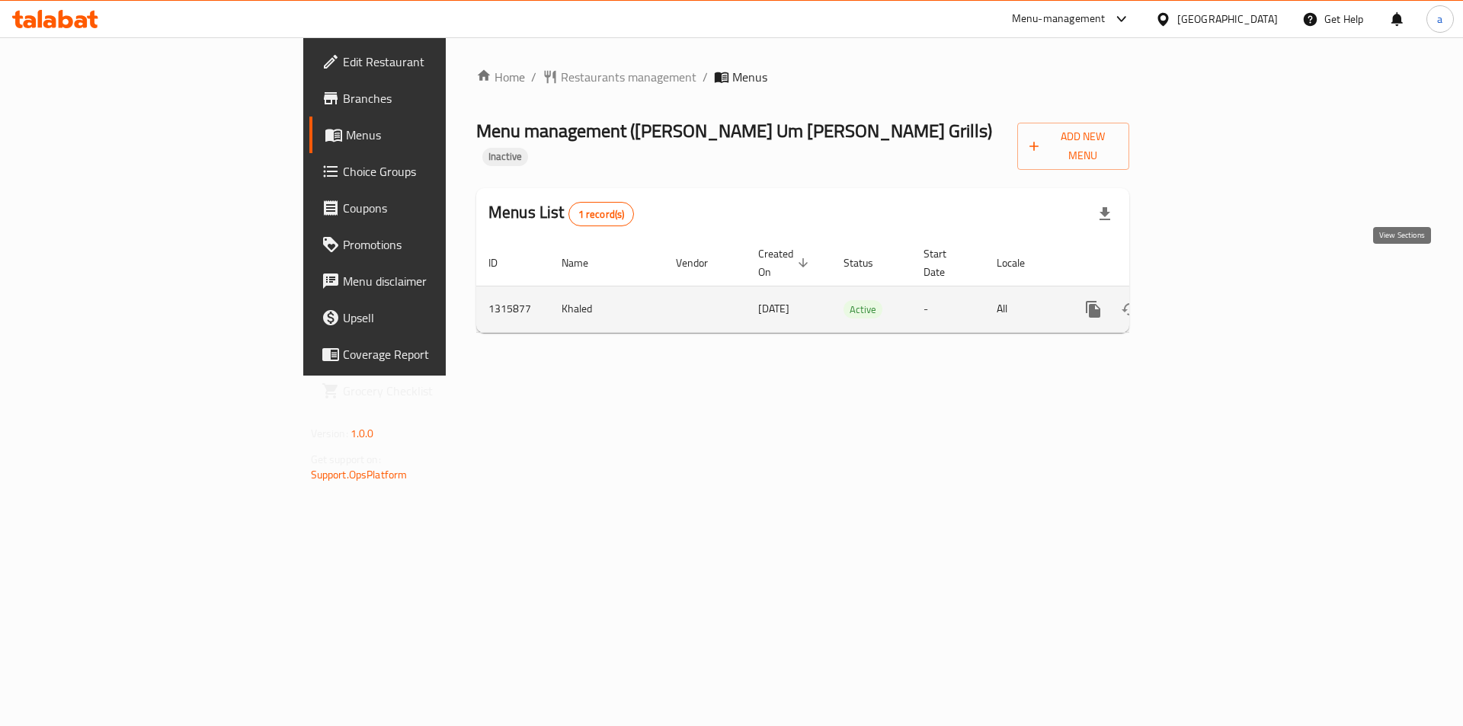
click at [1221, 291] on link "enhanced table" at bounding box center [1203, 309] width 37 height 37
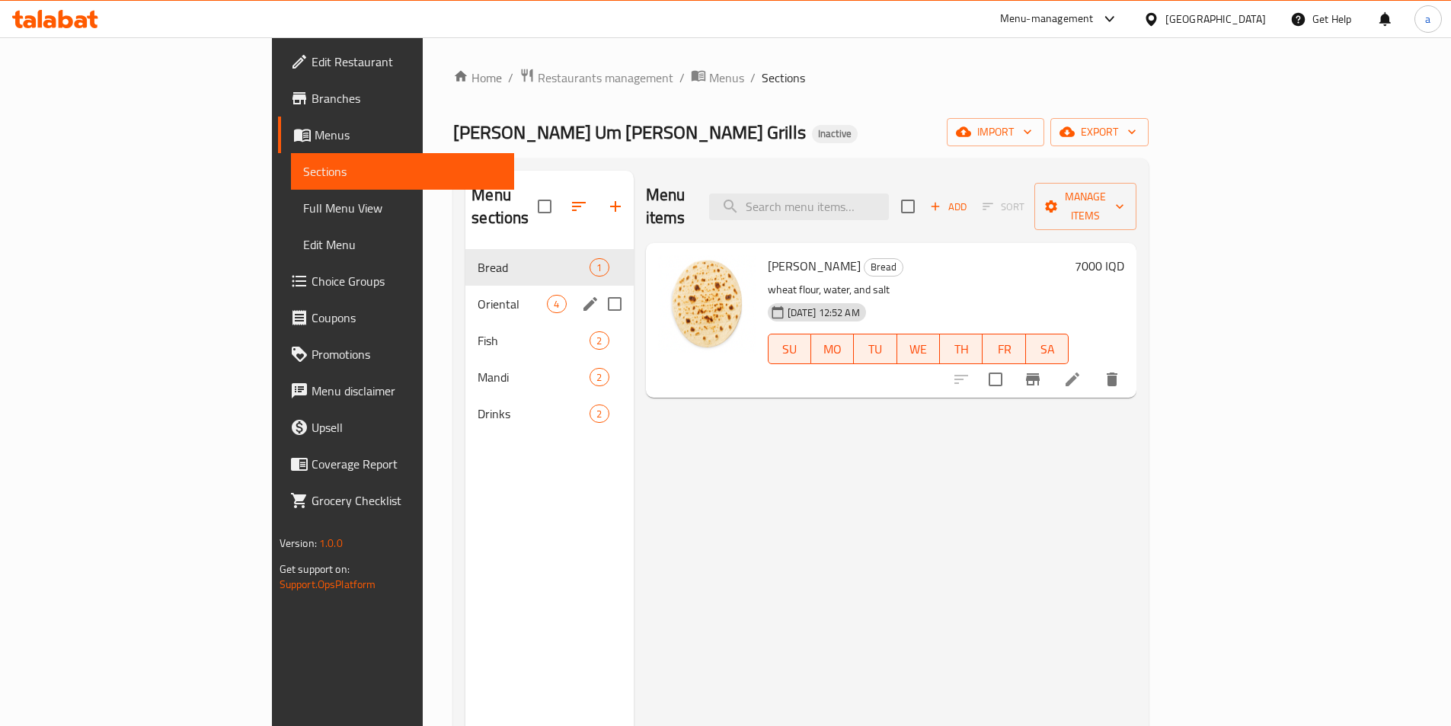
click at [466, 261] on div "Bread 1" at bounding box center [550, 267] width 168 height 37
click at [478, 295] on span "Oriental" at bounding box center [512, 304] width 69 height 18
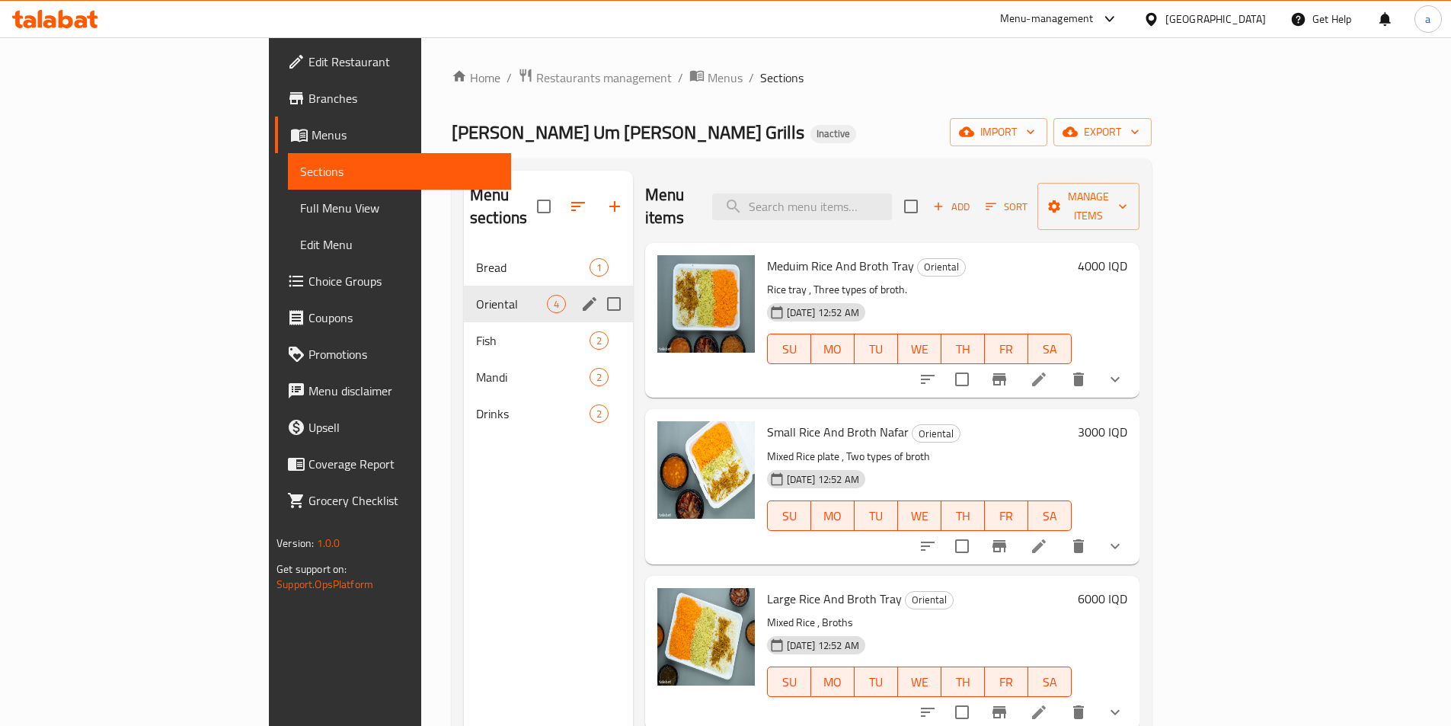
click at [464, 293] on div "Oriental 4" at bounding box center [548, 304] width 169 height 37
click at [464, 332] on div "Fish 2" at bounding box center [548, 340] width 169 height 37
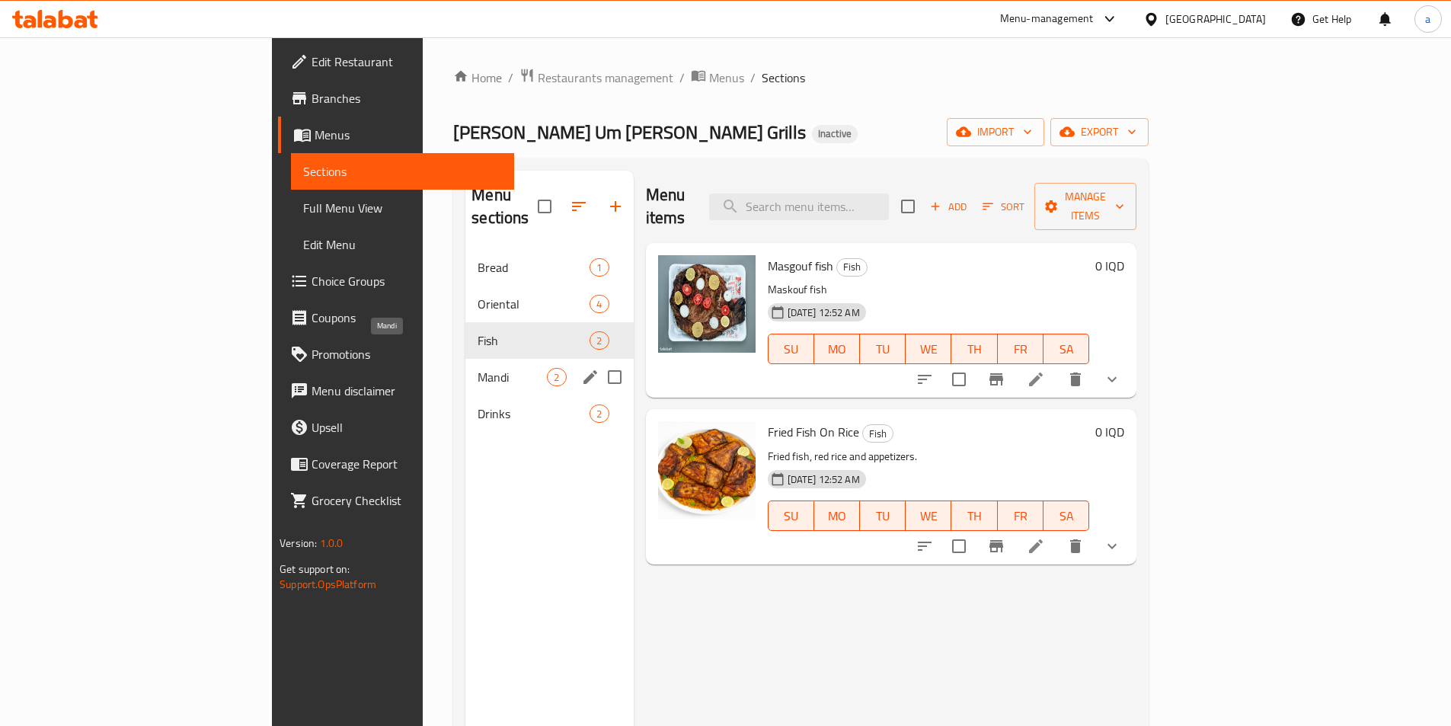
click at [478, 368] on span "Mandi" at bounding box center [512, 377] width 69 height 18
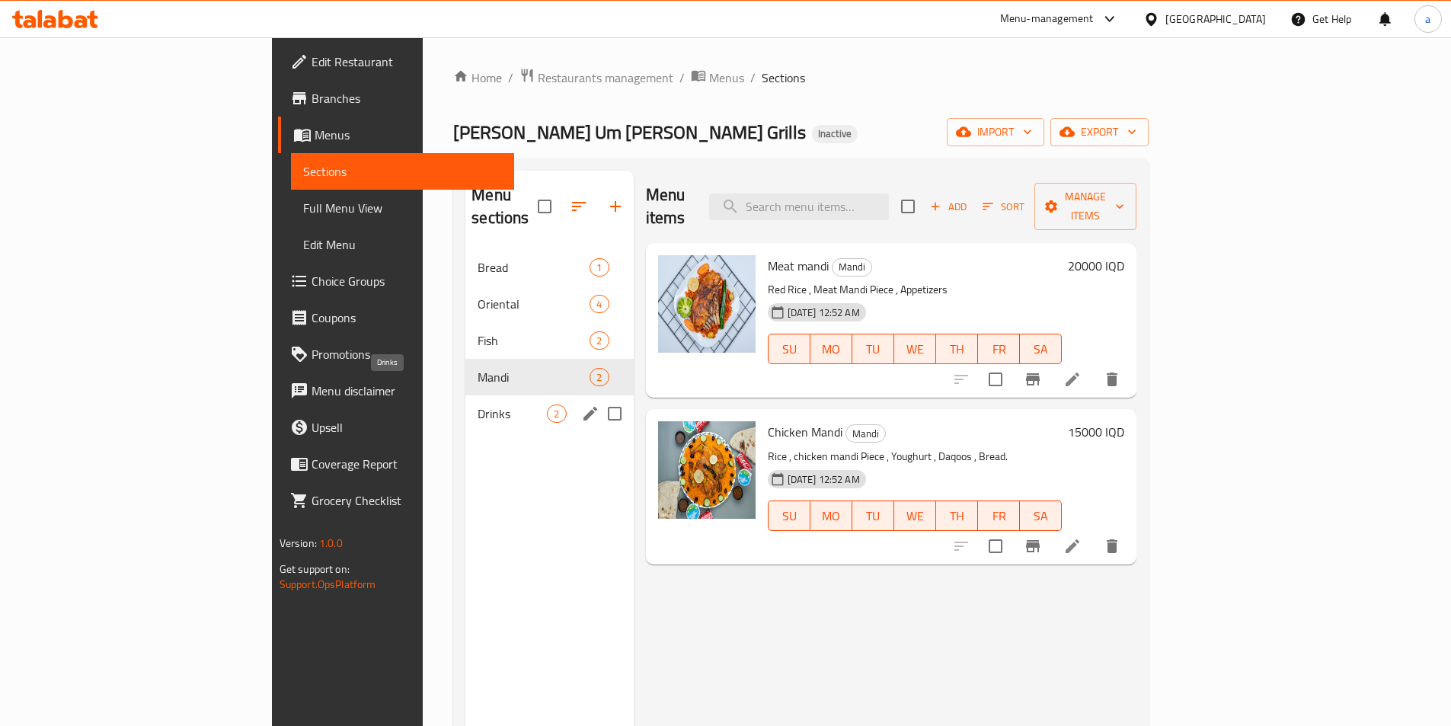
click at [478, 405] on span "Drinks" at bounding box center [512, 414] width 69 height 18
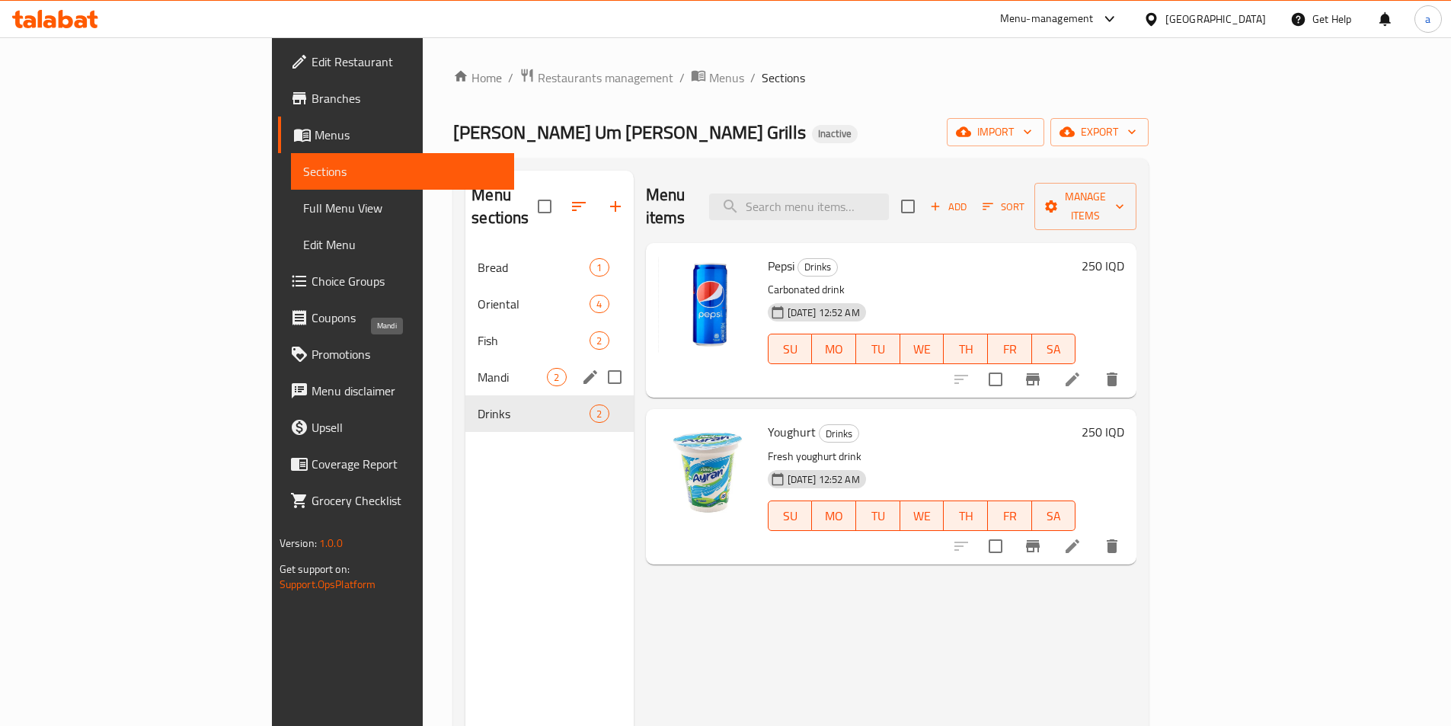
click at [478, 368] on span "Mandi" at bounding box center [512, 377] width 69 height 18
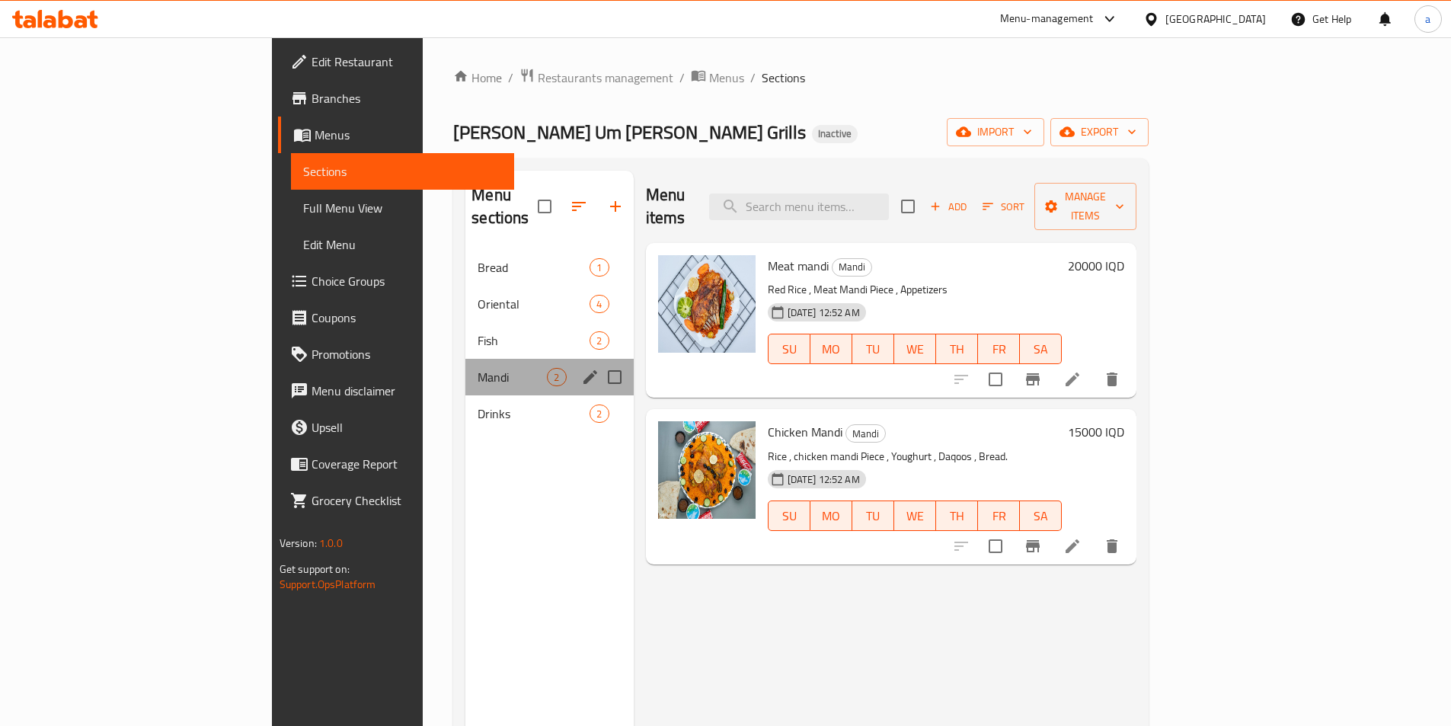
click at [466, 359] on div "Mandi 2" at bounding box center [550, 377] width 168 height 37
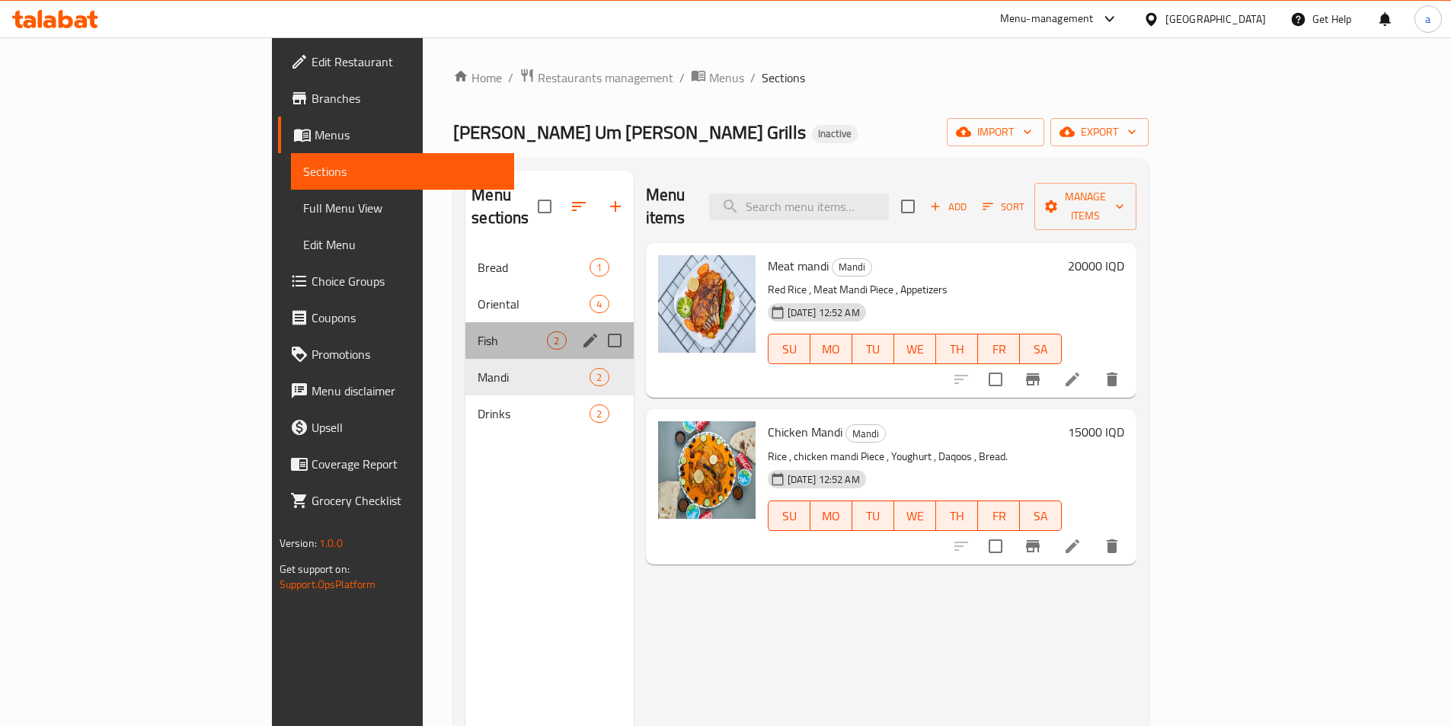
click at [478, 331] on span "Fish" at bounding box center [512, 340] width 69 height 18
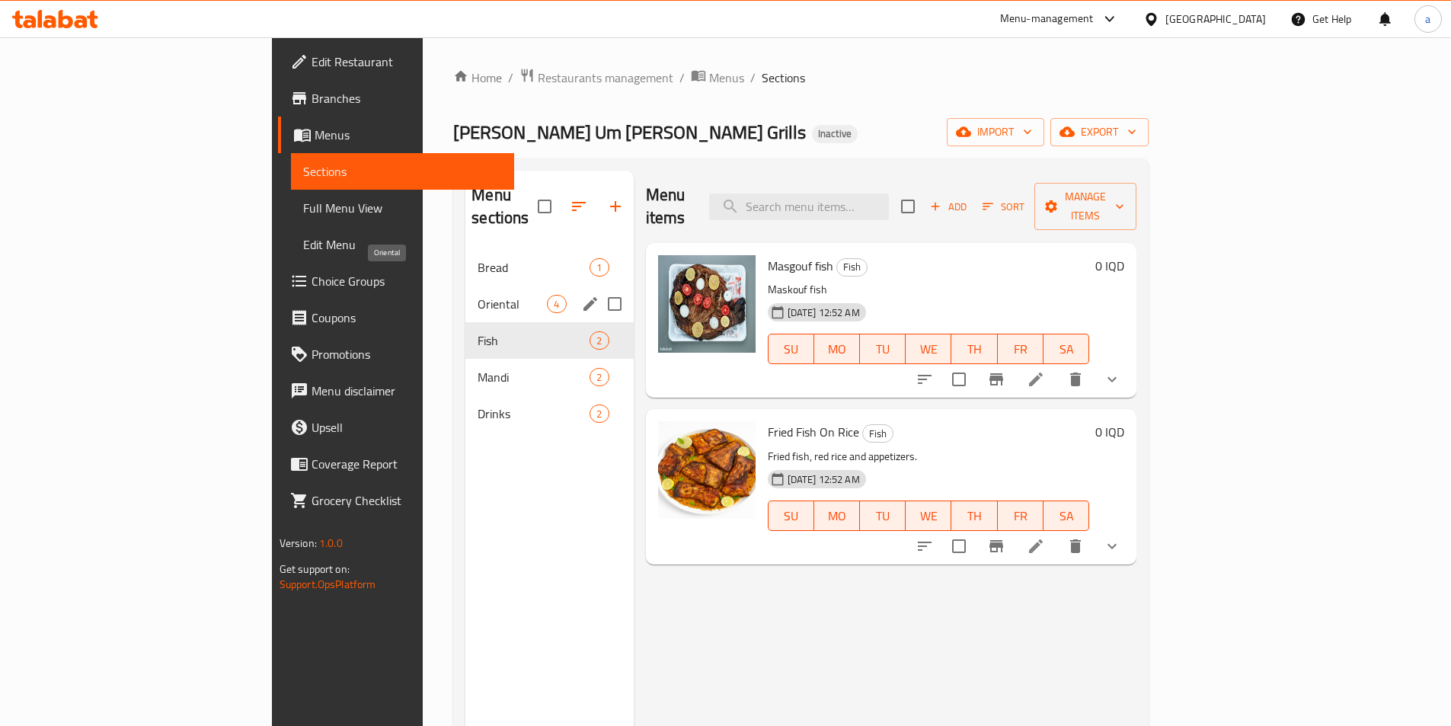
click at [478, 295] on span "Oriental" at bounding box center [512, 304] width 69 height 18
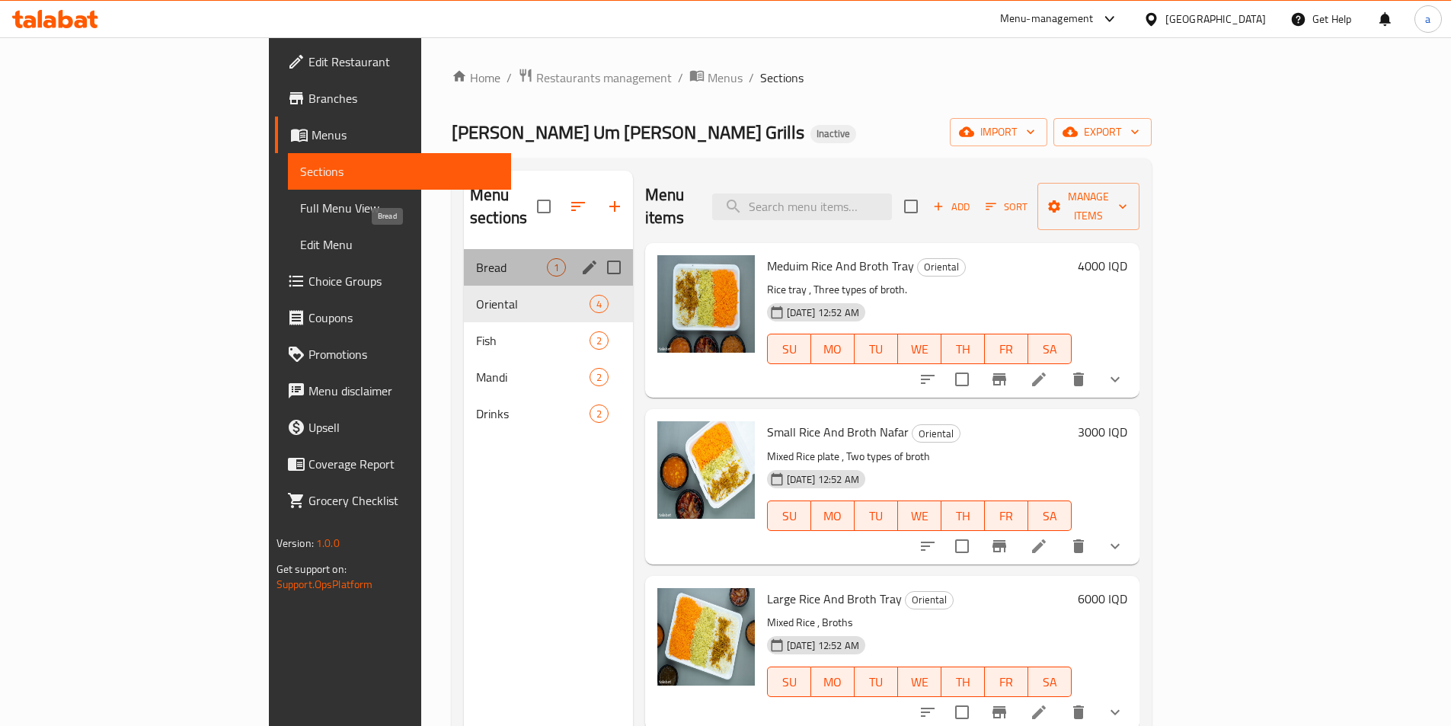
click at [476, 258] on span "Bread" at bounding box center [511, 267] width 71 height 18
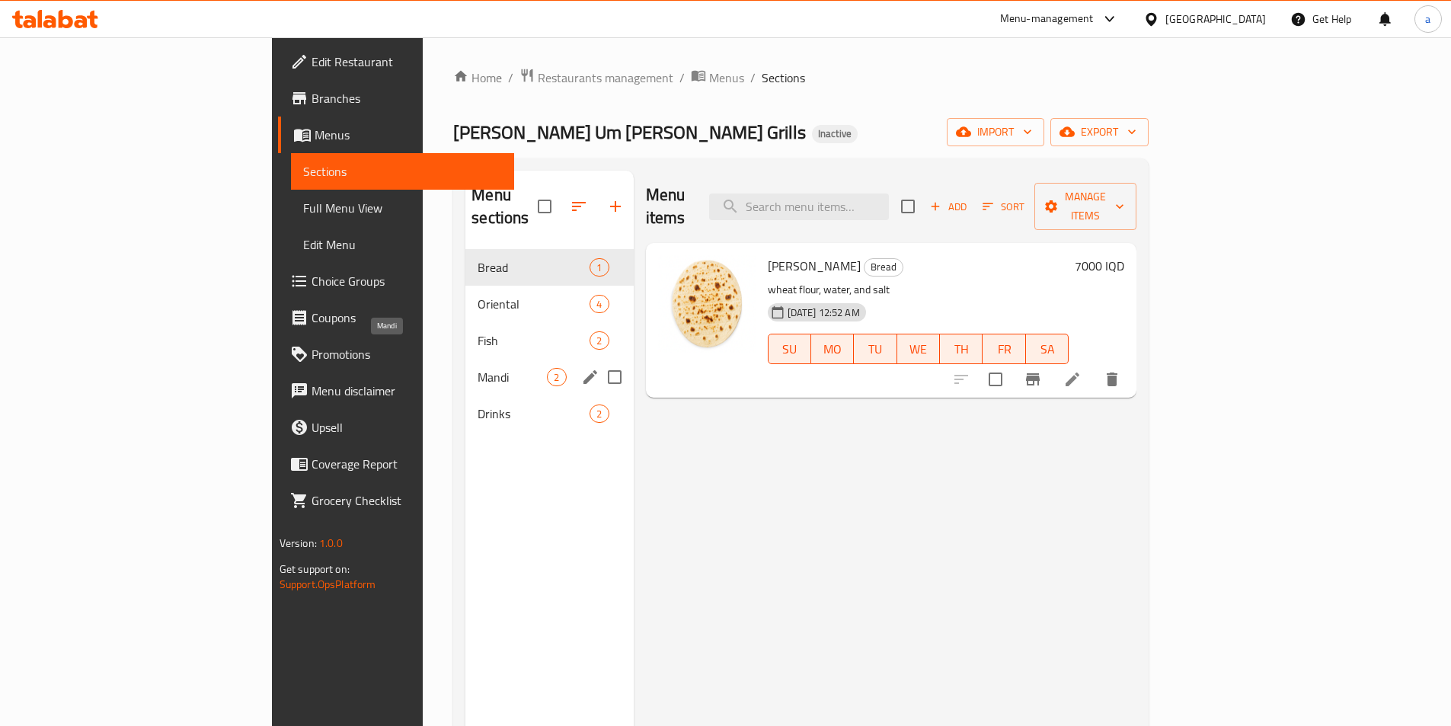
click at [478, 368] on span "Mandi" at bounding box center [512, 377] width 69 height 18
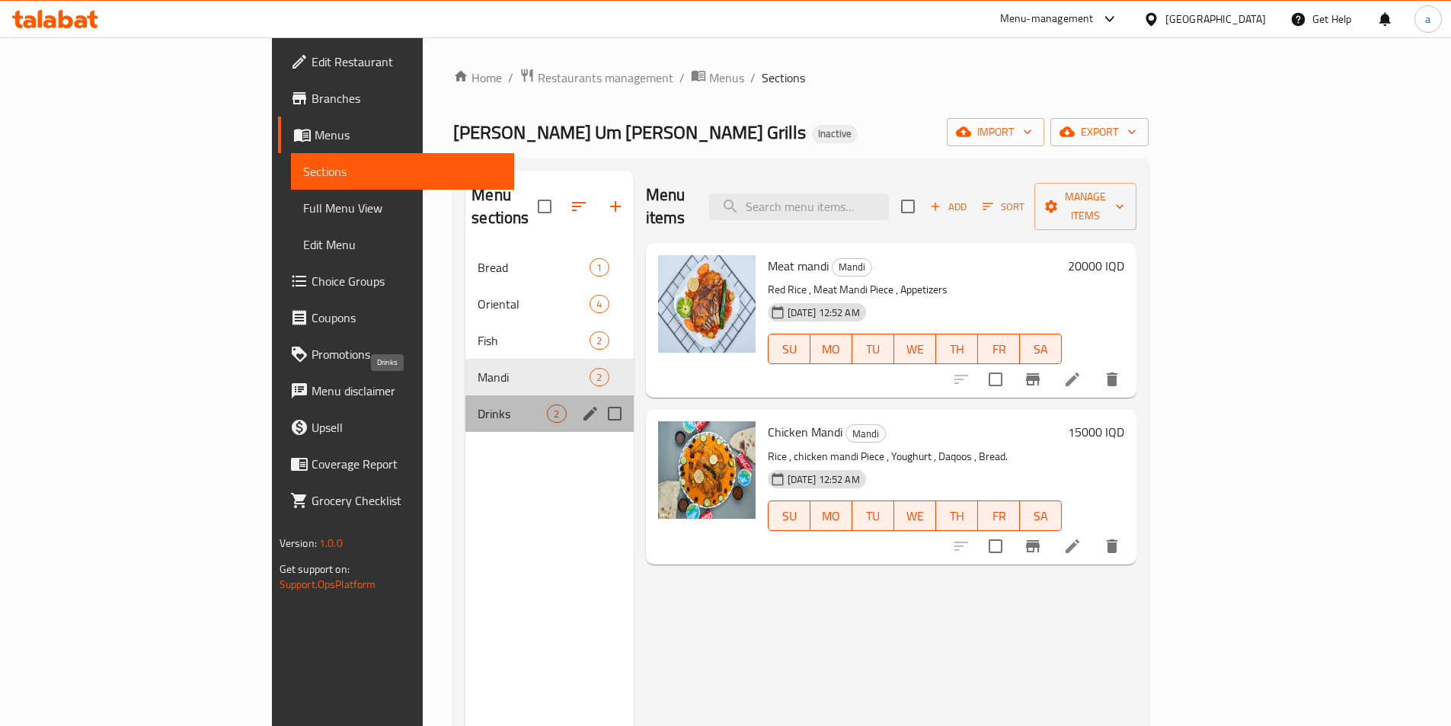
click at [478, 405] on span "Drinks" at bounding box center [512, 414] width 69 height 18
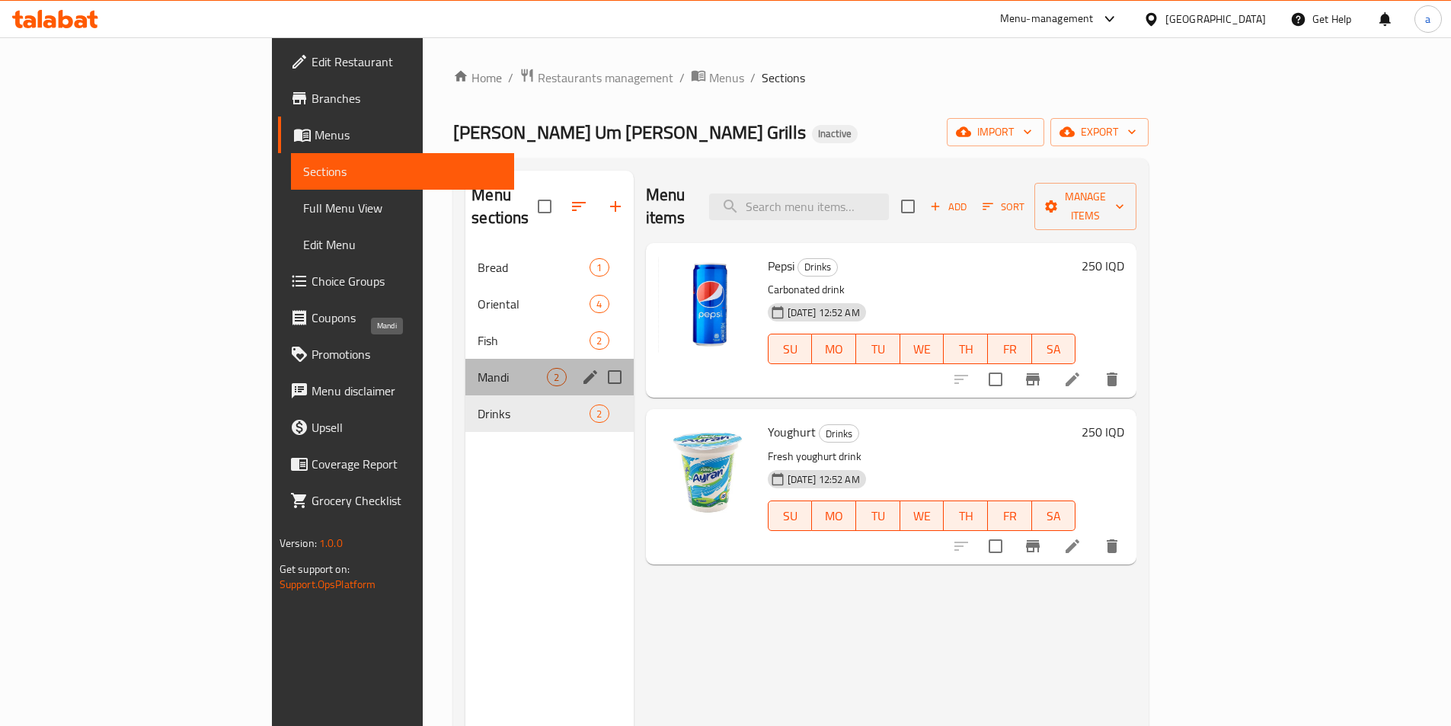
click at [478, 368] on span "Mandi" at bounding box center [512, 377] width 69 height 18
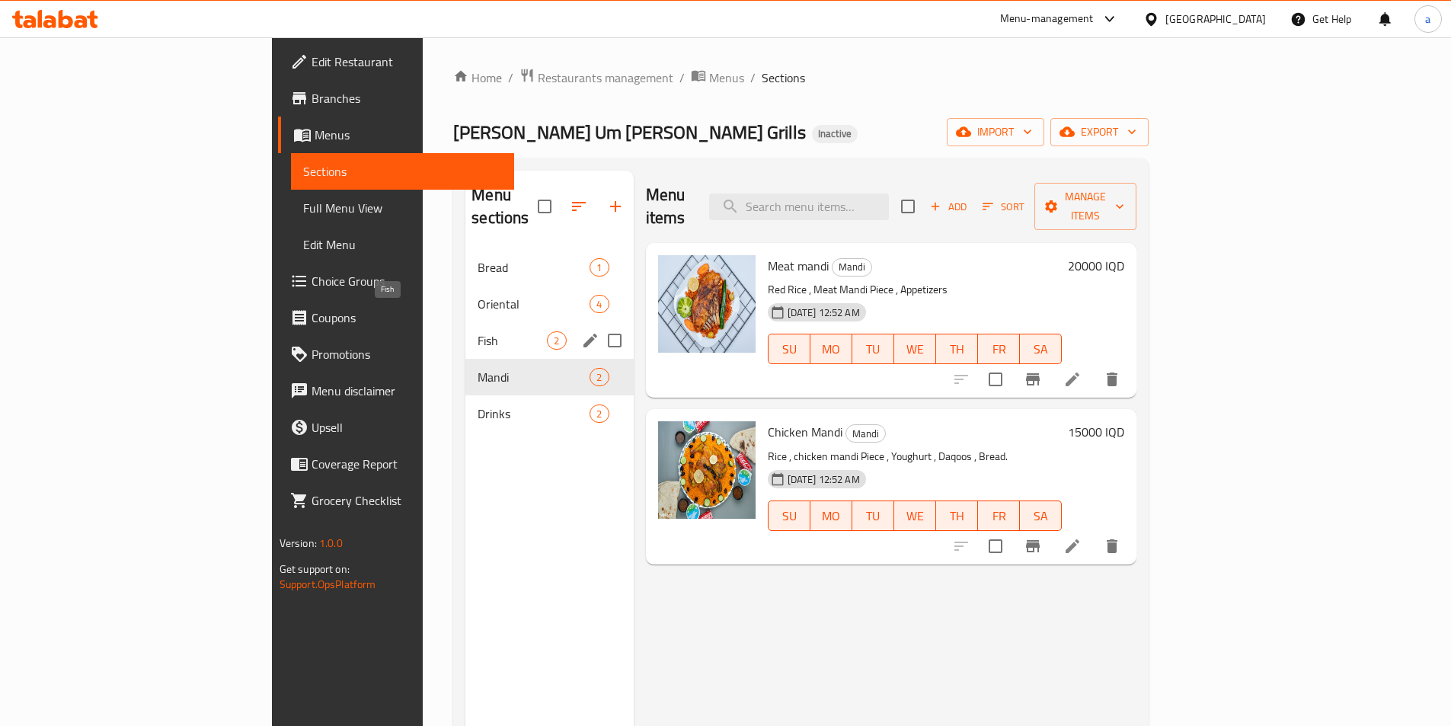
click at [478, 331] on span "Fish" at bounding box center [512, 340] width 69 height 18
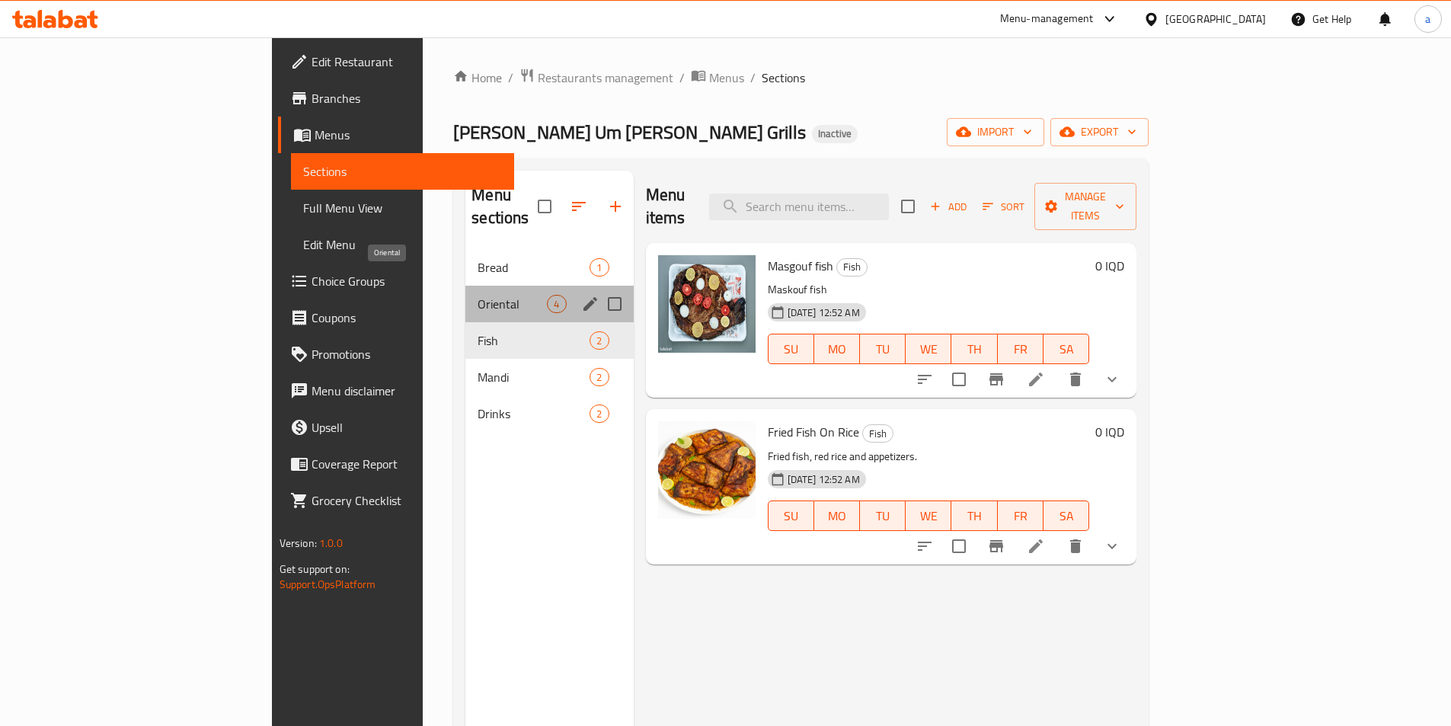
click at [478, 295] on span "Oriental" at bounding box center [512, 304] width 69 height 18
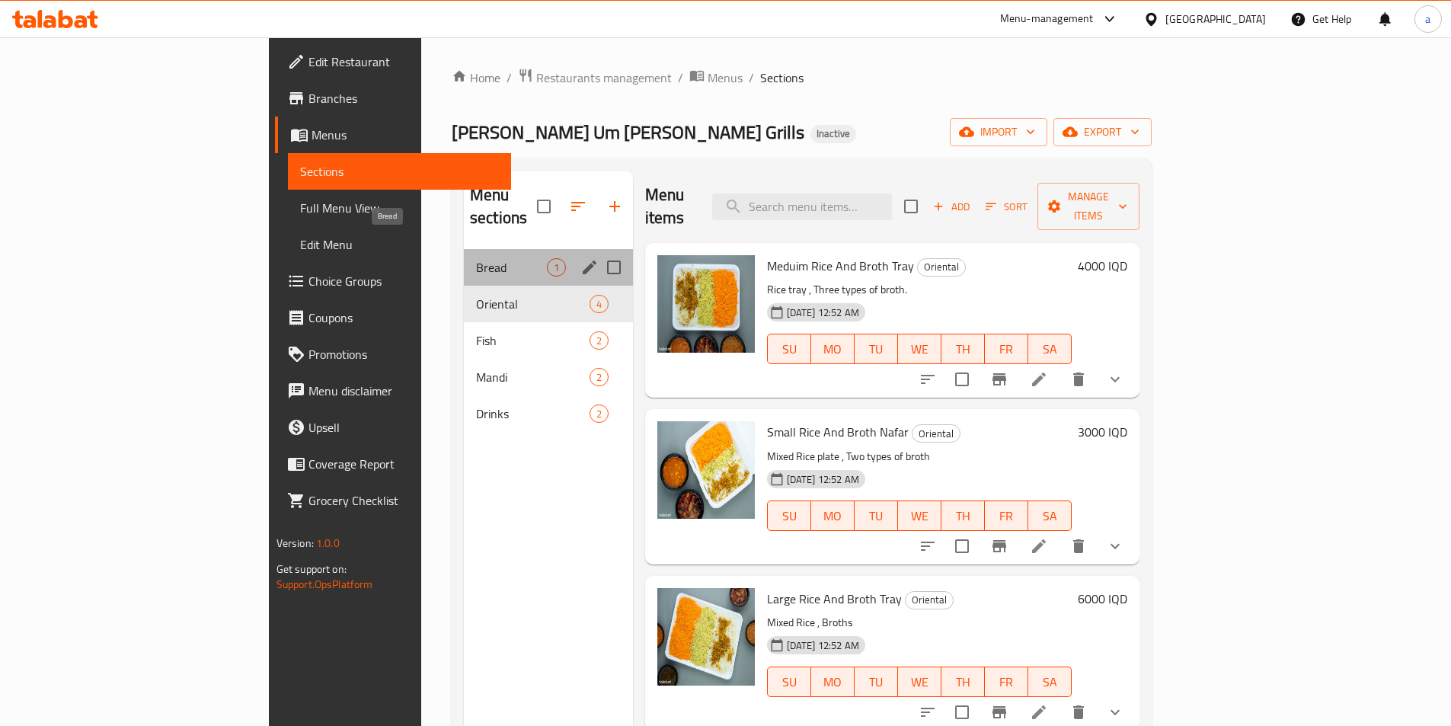
click at [476, 258] on span "Bread" at bounding box center [511, 267] width 71 height 18
